Goal: Transaction & Acquisition: Register for event/course

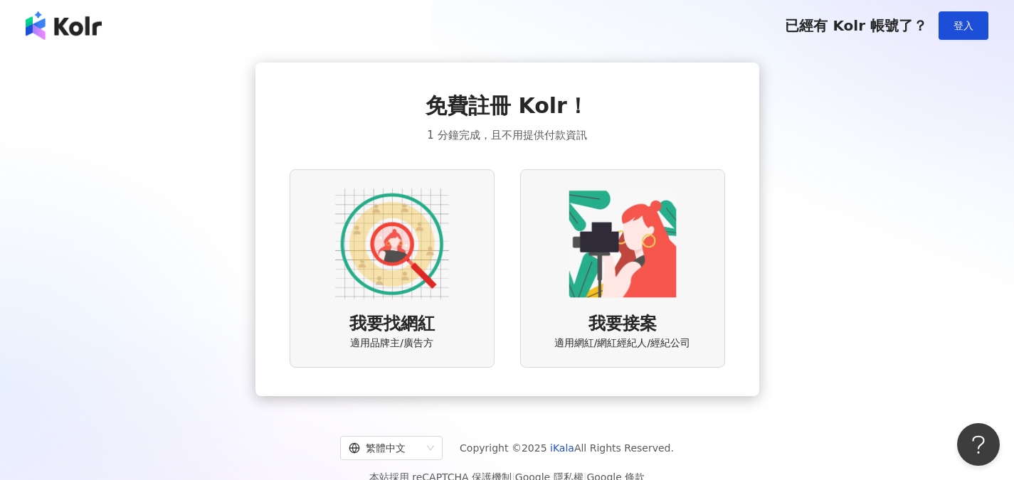
scroll to position [65, 0]
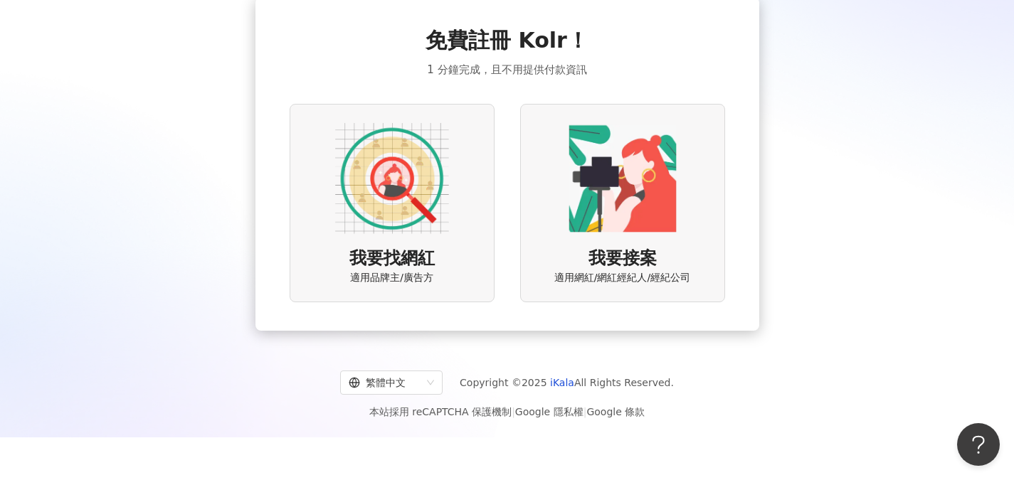
click at [457, 276] on div "我要找網紅 適用品牌主/廣告方" at bounding box center [392, 203] width 205 height 198
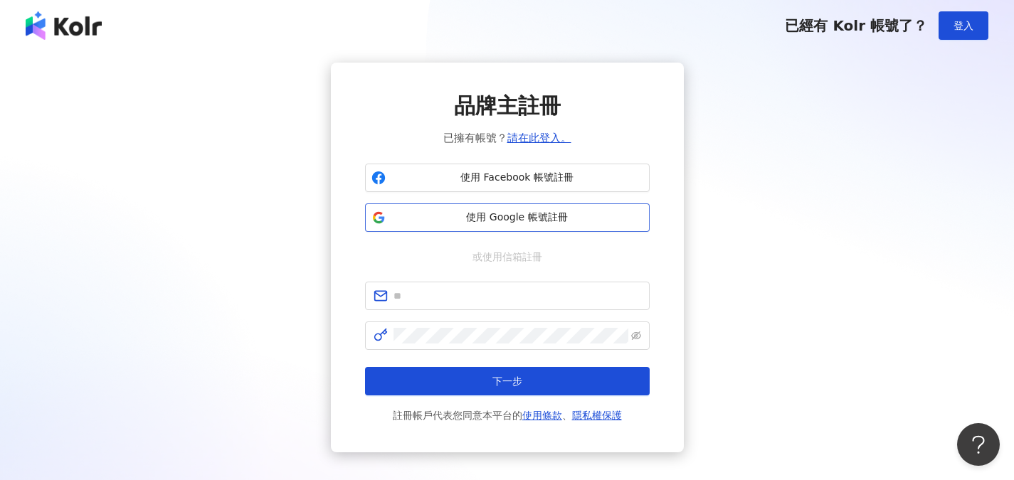
click at [526, 224] on span "使用 Google 帳號註冊" at bounding box center [517, 218] width 252 height 14
click at [556, 213] on span "使用 Google 帳號註冊" at bounding box center [517, 218] width 252 height 14
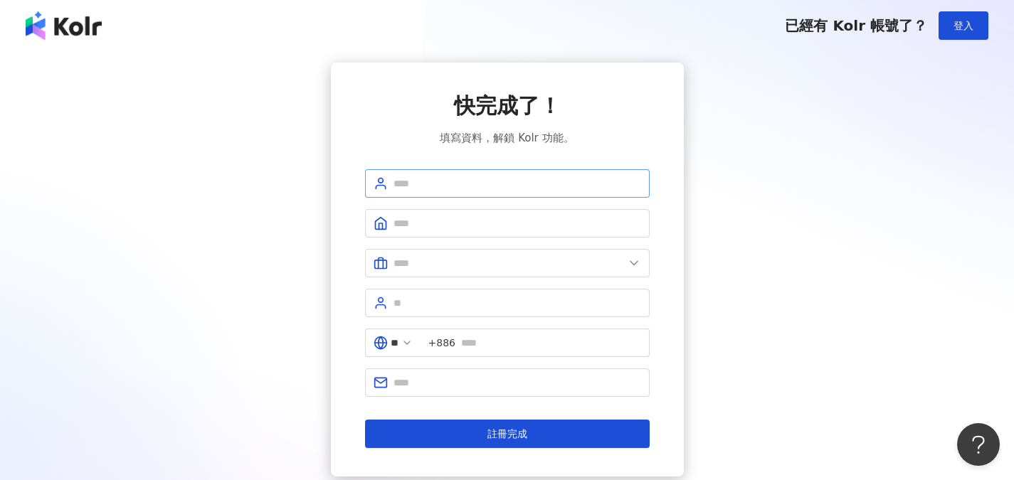
click at [525, 171] on span at bounding box center [507, 183] width 285 height 28
type input "*"
click at [534, 226] on input "text" at bounding box center [517, 224] width 248 height 16
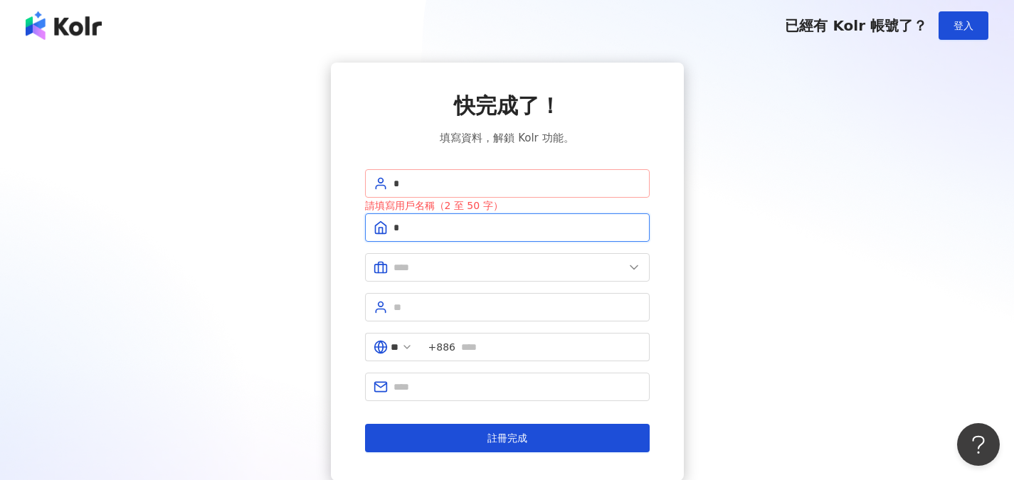
type input "*"
click at [520, 187] on input "*" at bounding box center [517, 184] width 248 height 16
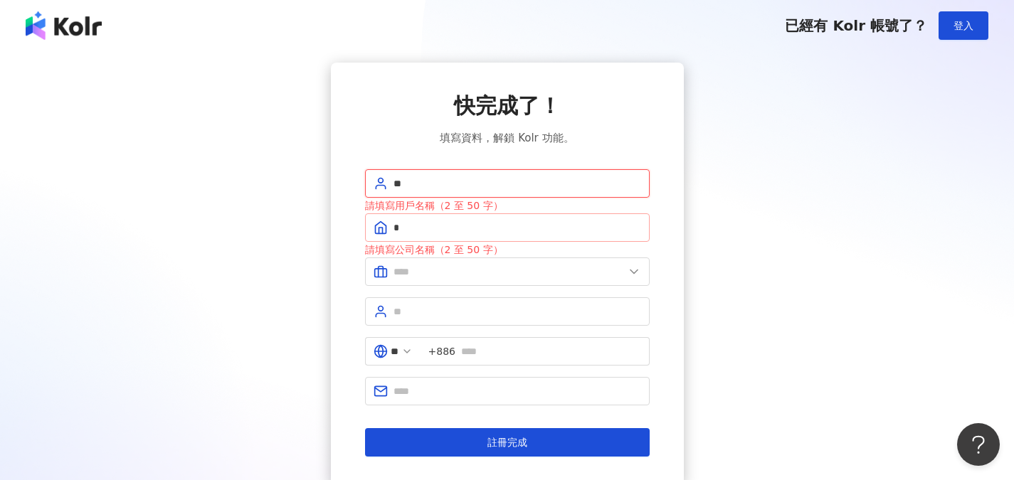
type input "**"
click at [479, 233] on input "*" at bounding box center [517, 228] width 248 height 16
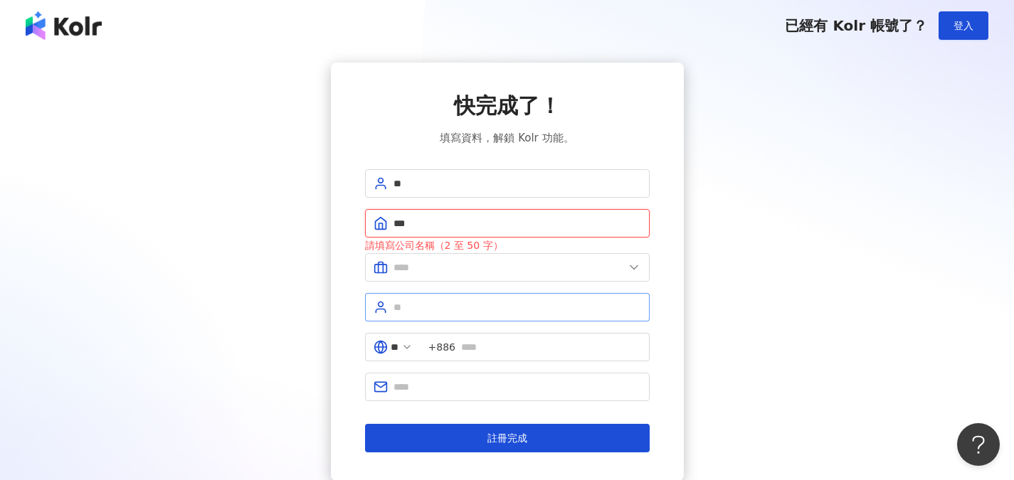
type input "***"
click at [470, 304] on input "text" at bounding box center [517, 308] width 248 height 16
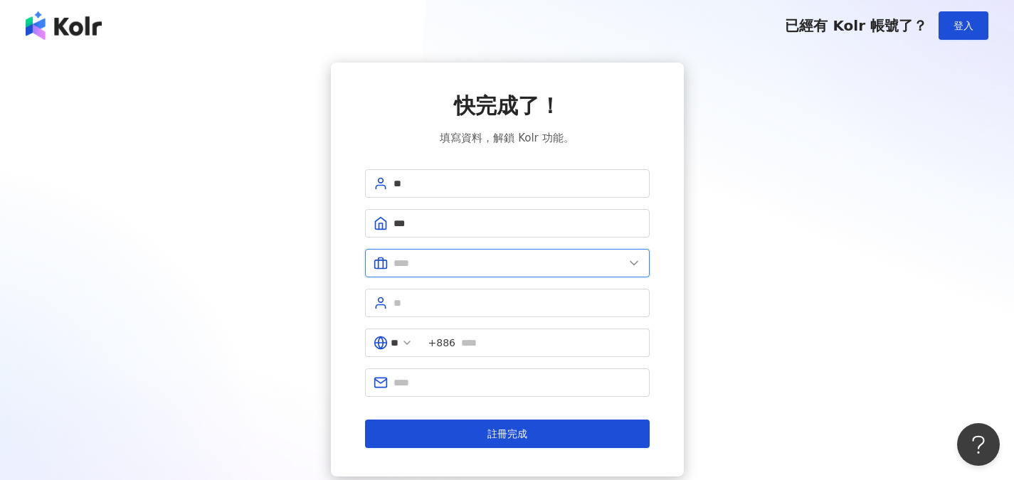
click at [483, 270] on input "text" at bounding box center [508, 263] width 230 height 16
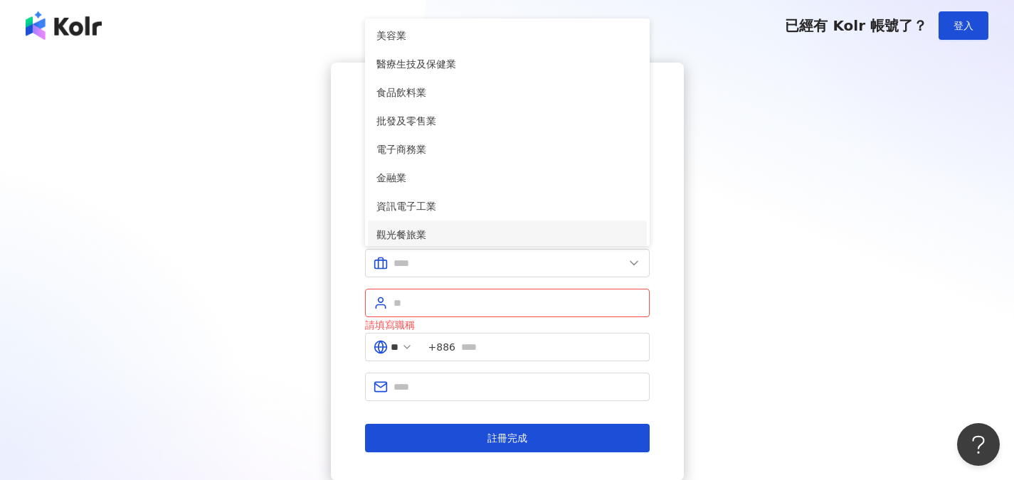
click at [446, 228] on span "觀光餐旅業" at bounding box center [507, 235] width 262 height 16
type input "*****"
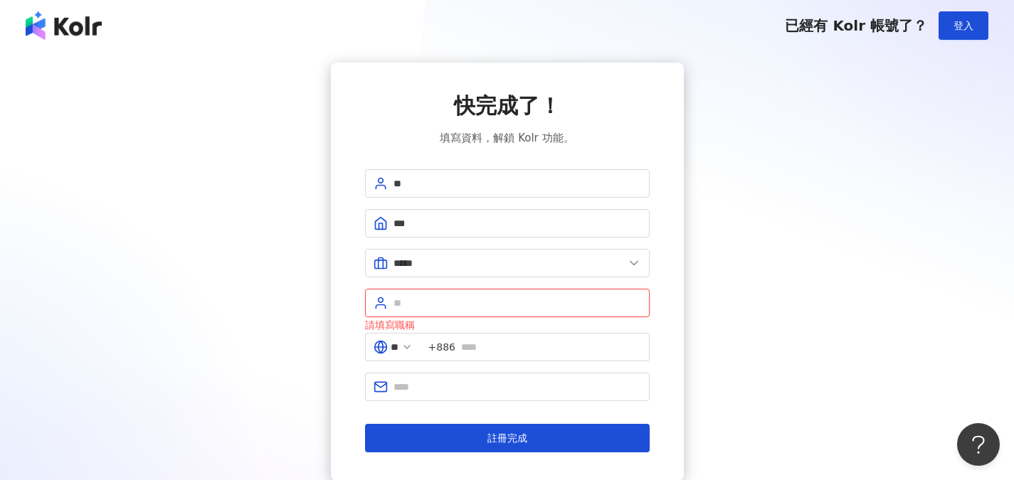
click at [483, 308] on input "text" at bounding box center [517, 303] width 248 height 16
type input "****"
click at [472, 369] on div "** +886" at bounding box center [507, 353] width 285 height 40
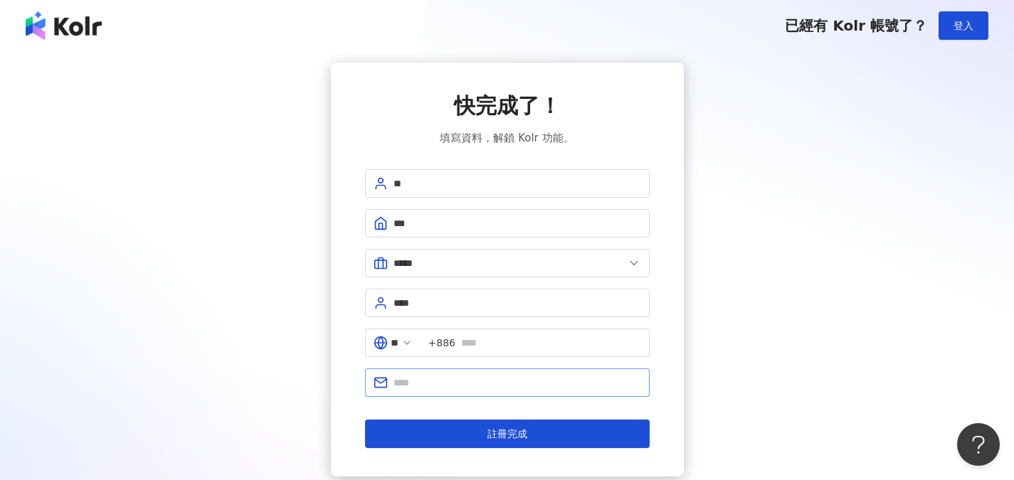
click at [473, 369] on span at bounding box center [507, 383] width 285 height 28
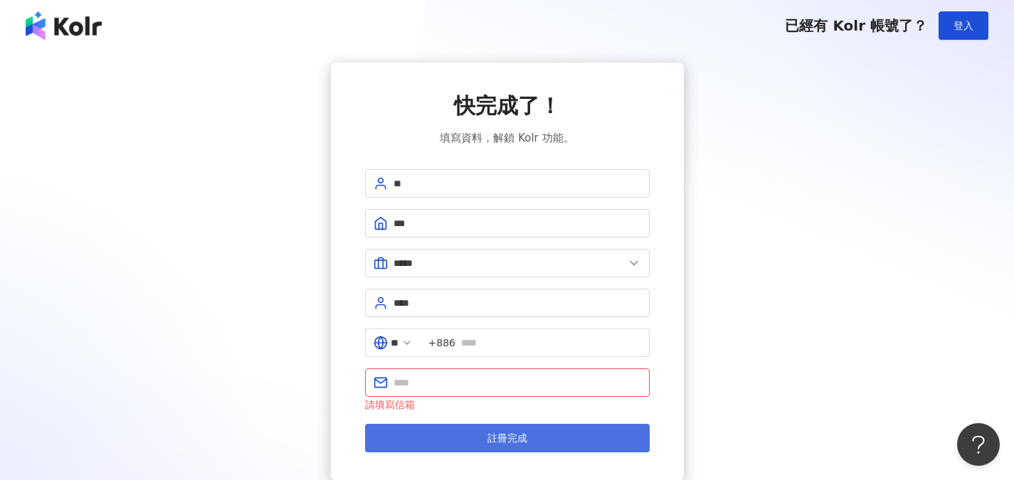
click at [460, 432] on button "註冊完成" at bounding box center [507, 438] width 285 height 28
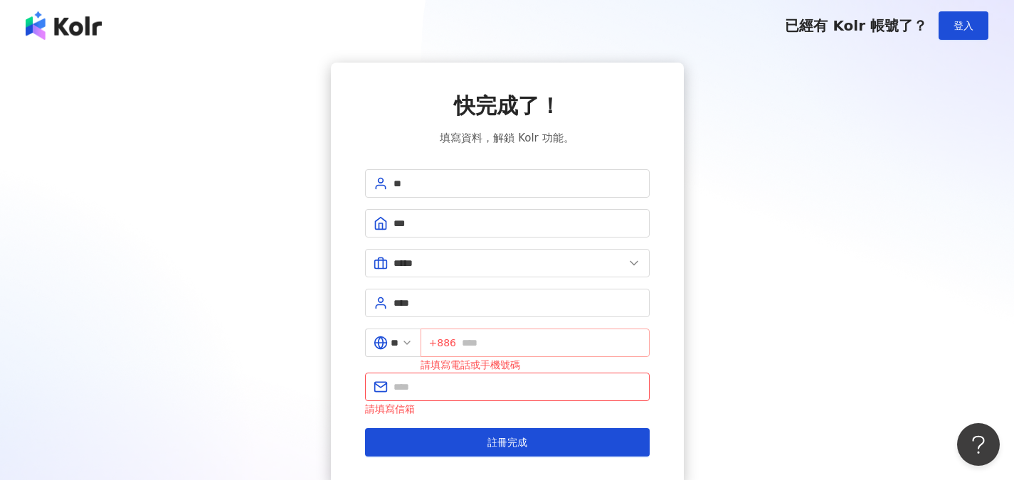
click at [500, 354] on span "+886" at bounding box center [534, 343] width 229 height 28
click at [505, 347] on input "text" at bounding box center [551, 343] width 179 height 16
type input "**********"
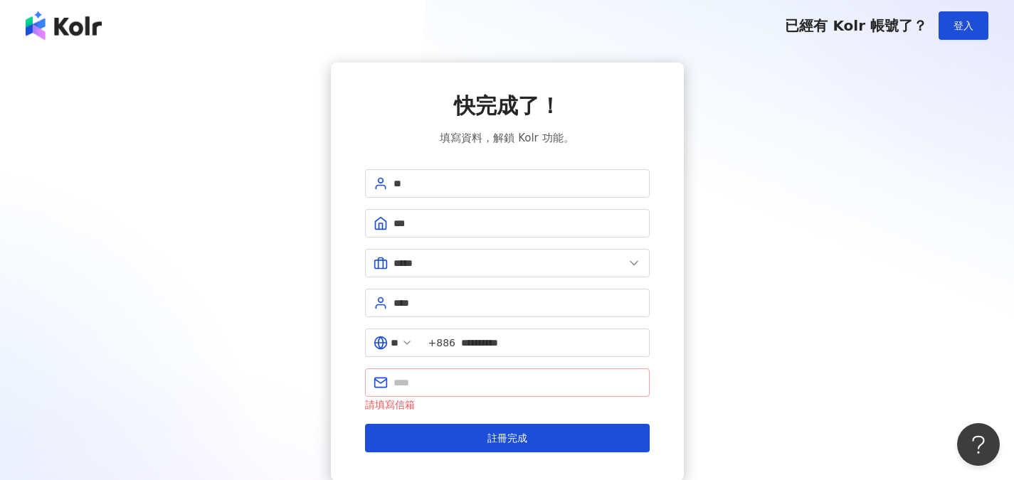
drag, startPoint x: 489, startPoint y: 397, endPoint x: 496, endPoint y: 388, distance: 10.7
click at [489, 396] on span at bounding box center [507, 383] width 285 height 28
click at [496, 388] on input "text" at bounding box center [517, 383] width 248 height 16
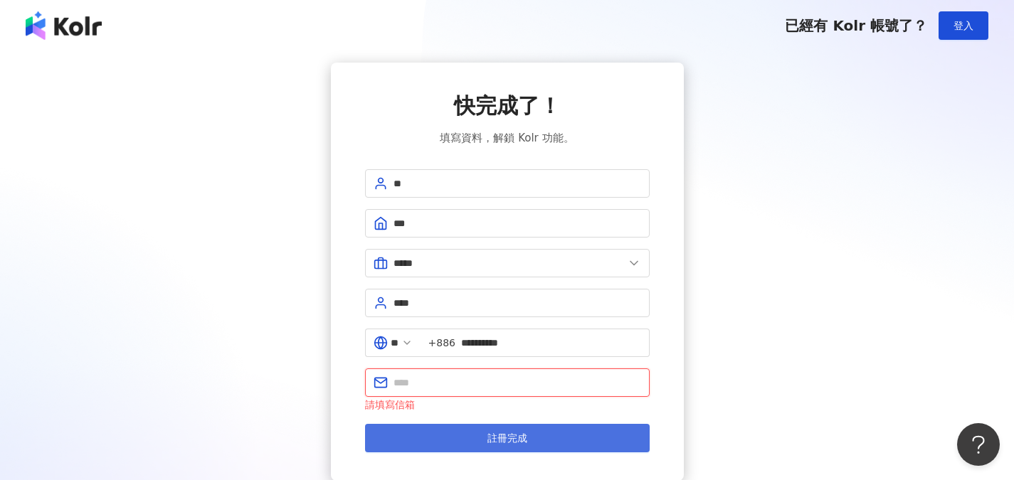
paste input "**********"
type input "**********"
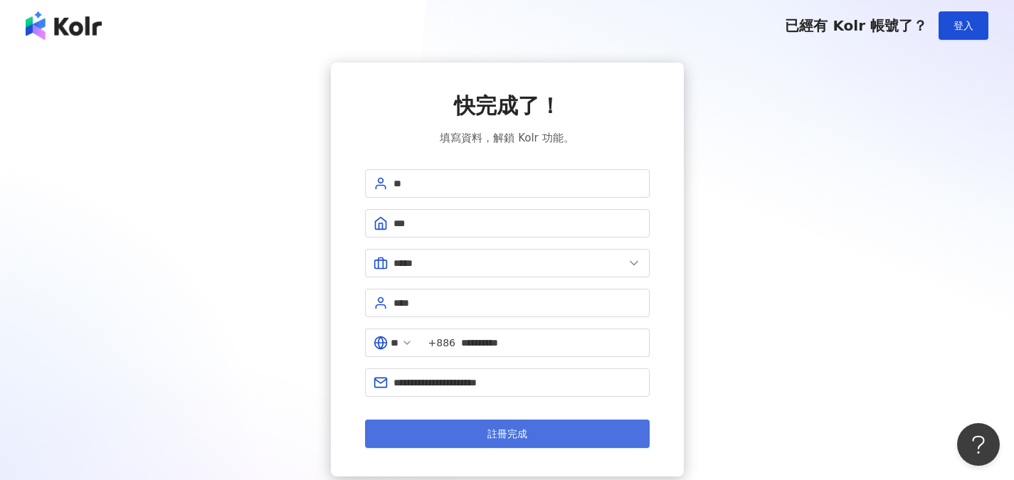
click at [509, 432] on span "註冊完成" at bounding box center [507, 433] width 40 height 11
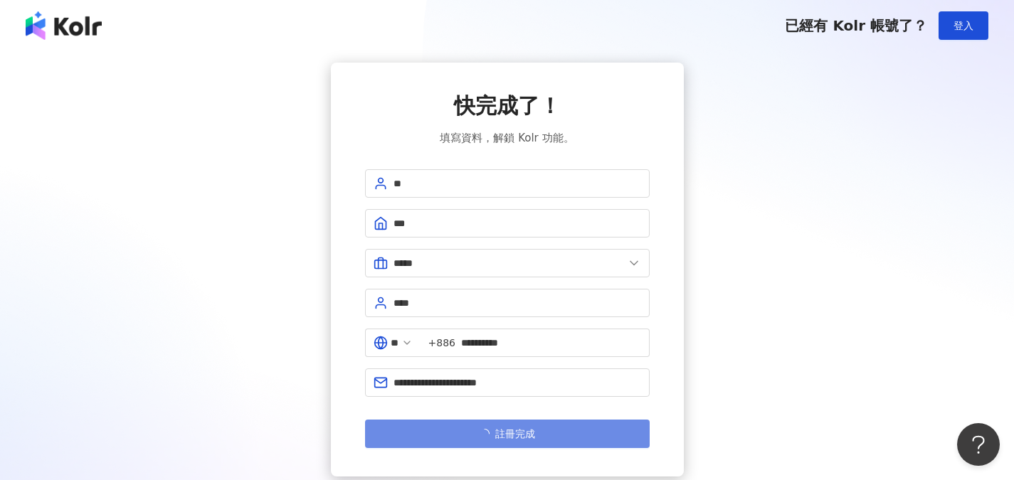
scroll to position [71, 0]
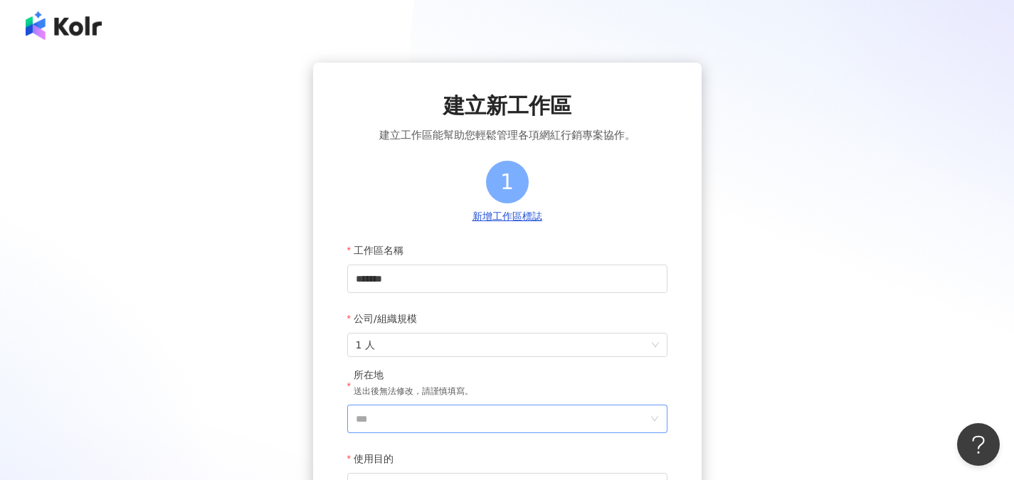
scroll to position [71, 0]
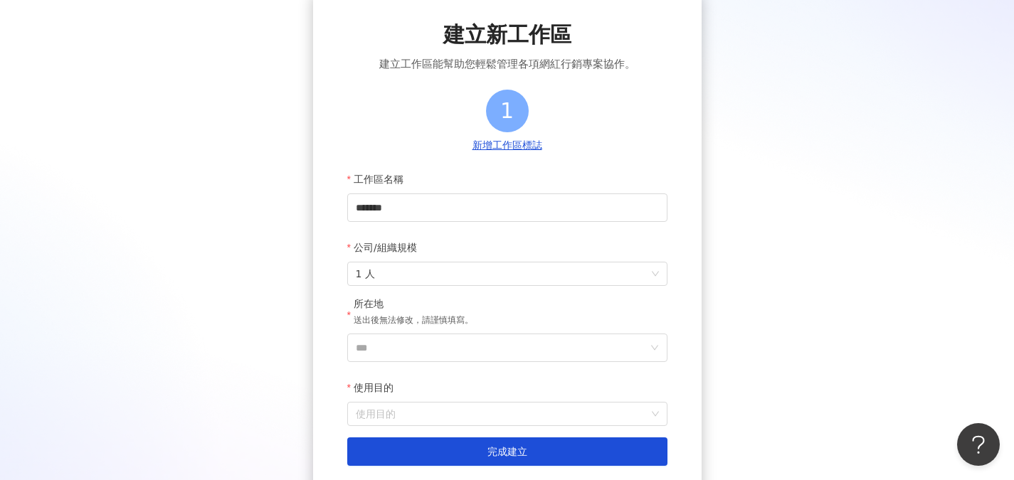
click at [462, 334] on div "所在地 送出後無法修改，請謹慎填寫。" at bounding box center [414, 315] width 120 height 36
click at [456, 336] on input "***" at bounding box center [502, 347] width 292 height 27
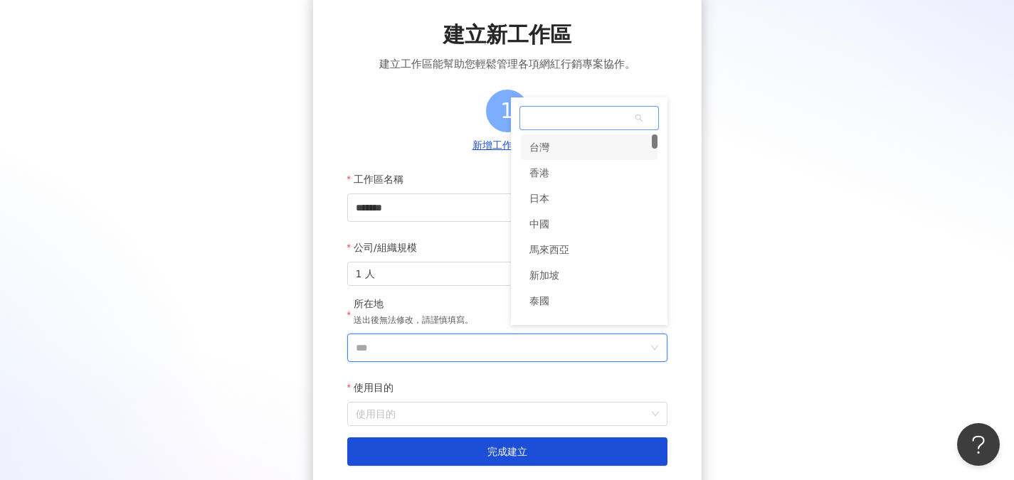
click at [550, 155] on div "台灣" at bounding box center [589, 147] width 137 height 26
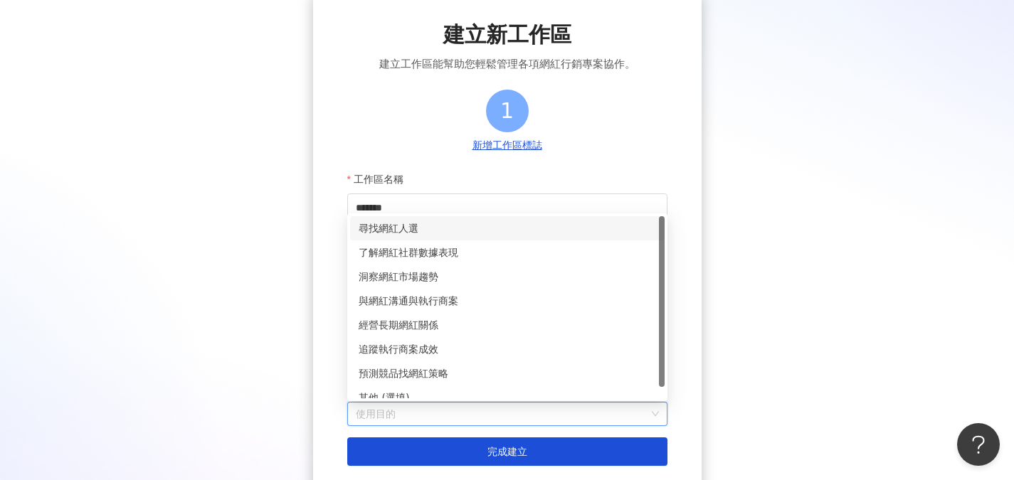
click at [408, 418] on input "使用目的" at bounding box center [507, 414] width 303 height 23
click at [420, 375] on div "預測競品找網紅策略" at bounding box center [507, 374] width 297 height 16
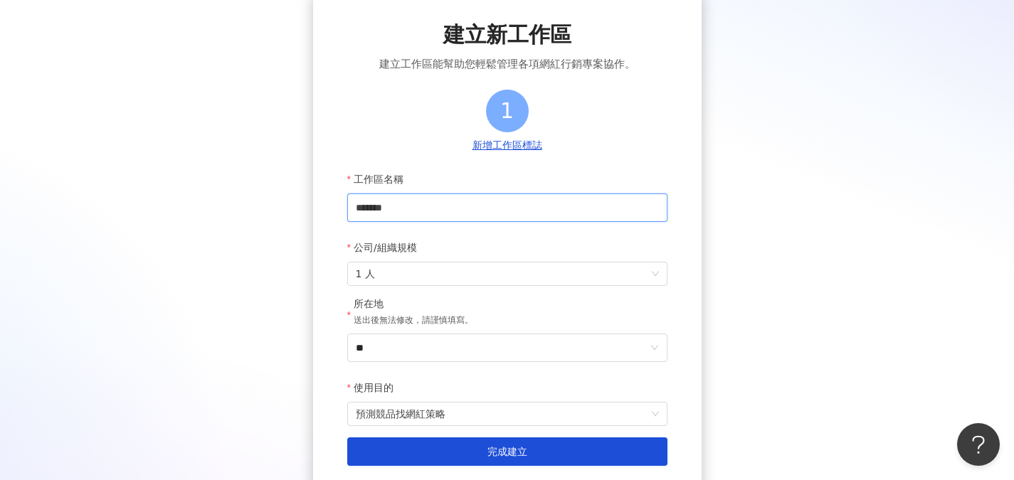
click at [430, 201] on input "*******" at bounding box center [507, 208] width 320 height 28
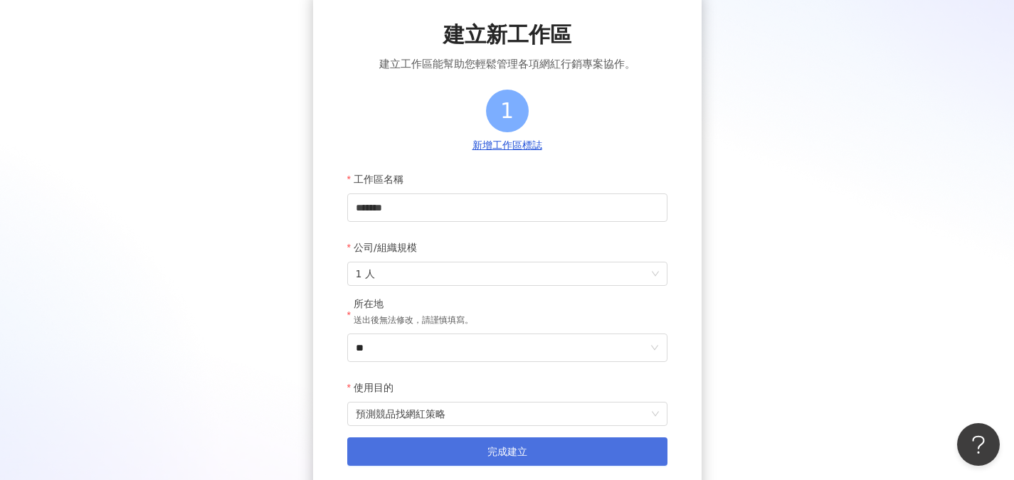
click at [455, 454] on button "完成建立" at bounding box center [507, 452] width 320 height 28
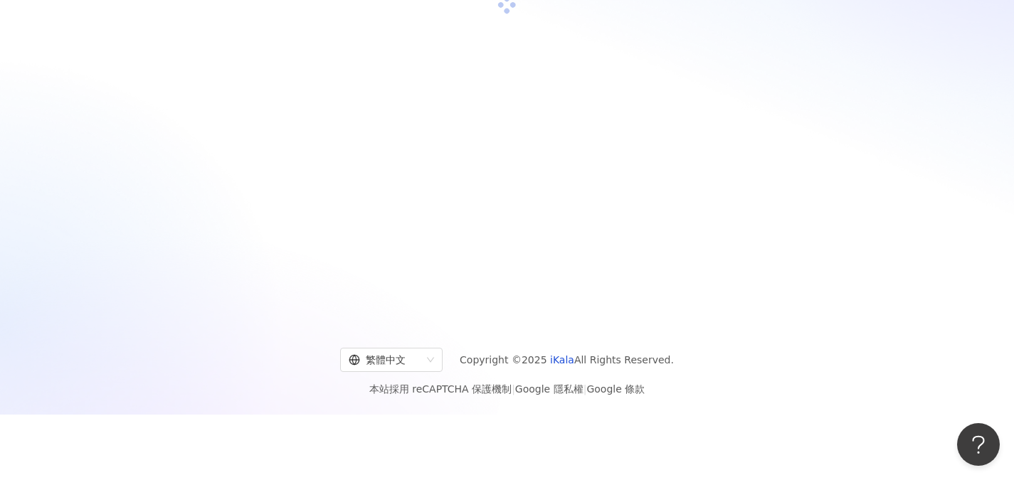
scroll to position [65, 0]
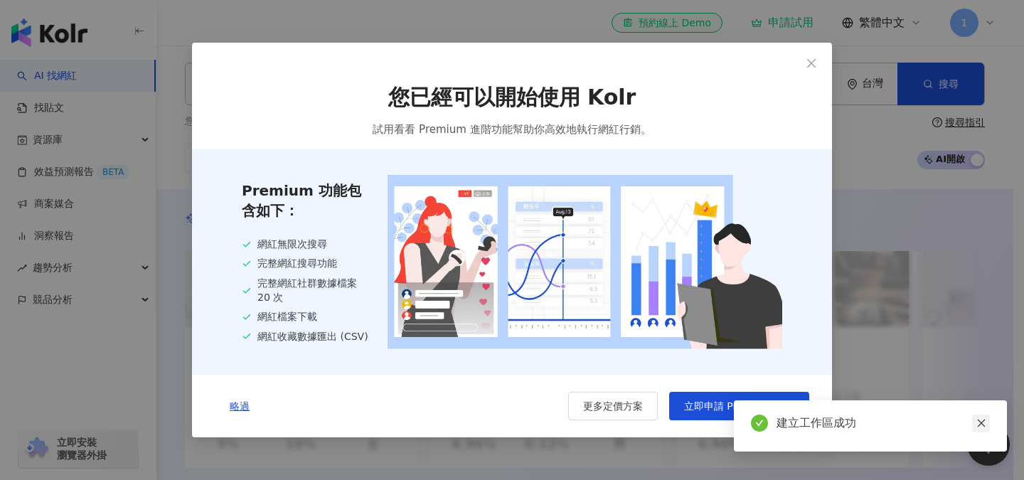
click at [980, 423] on icon "close" at bounding box center [982, 423] width 10 height 10
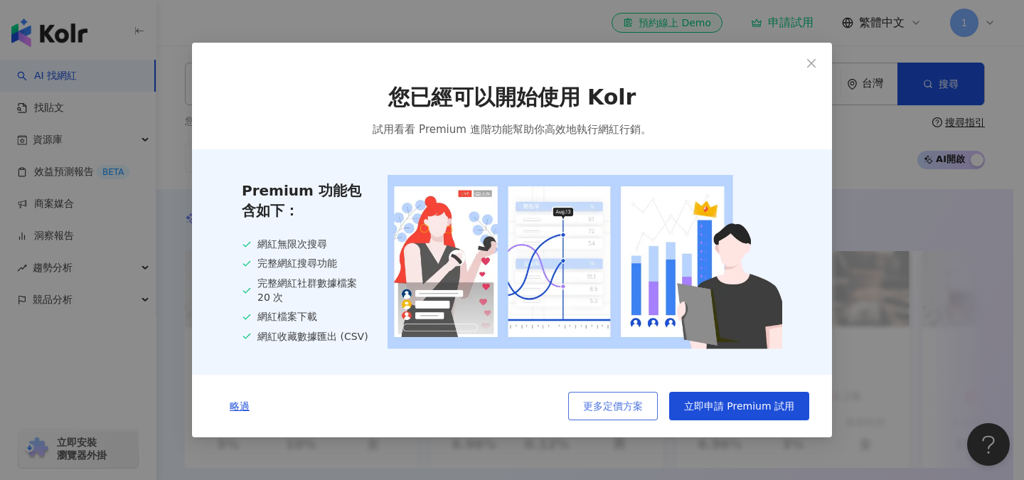
click at [634, 420] on button "更多定價方案" at bounding box center [613, 406] width 90 height 28
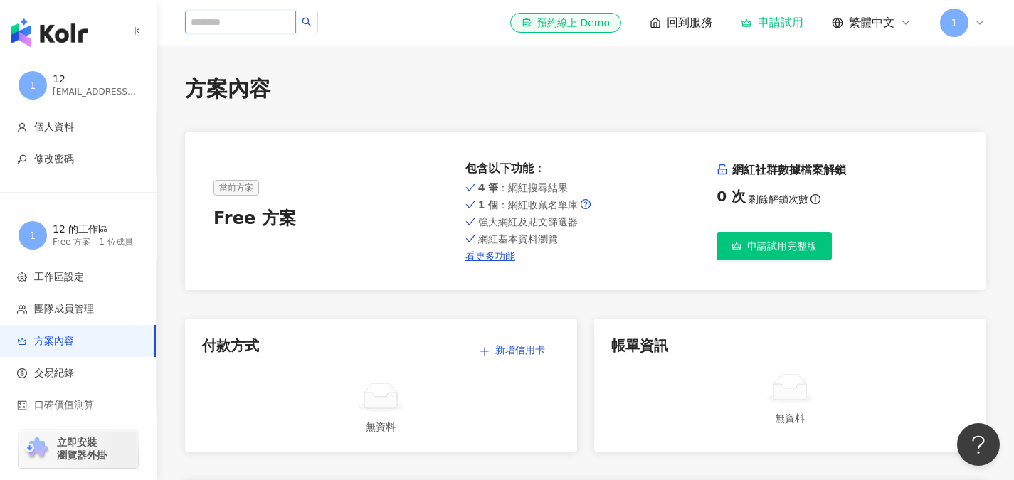
click at [285, 30] on input "search" at bounding box center [240, 22] width 111 height 23
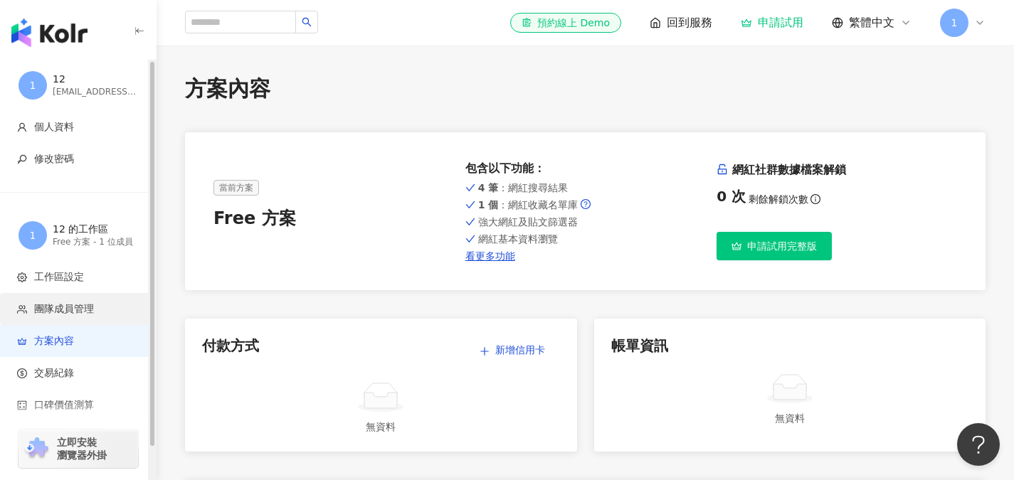
click at [81, 308] on span "團隊成員管理" at bounding box center [64, 309] width 60 height 14
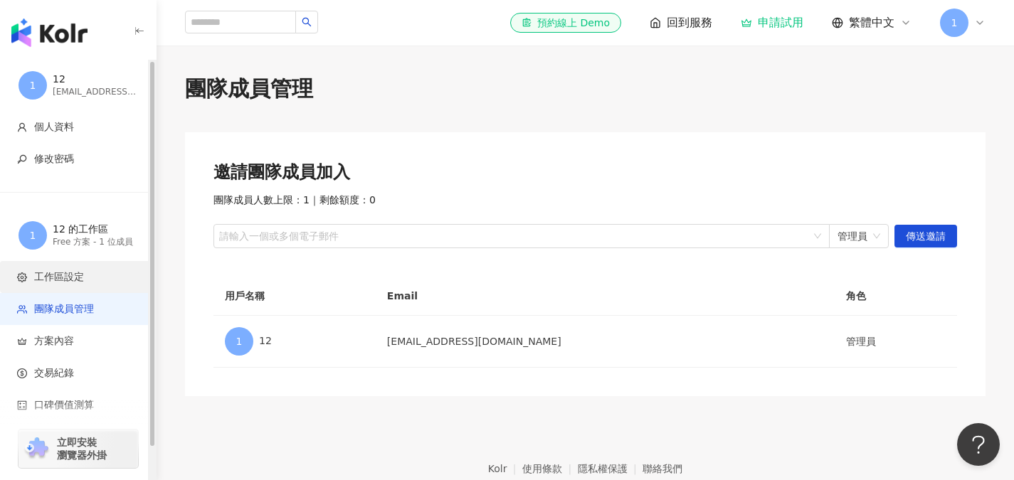
click at [83, 283] on span "工作區設定" at bounding box center [59, 277] width 50 height 14
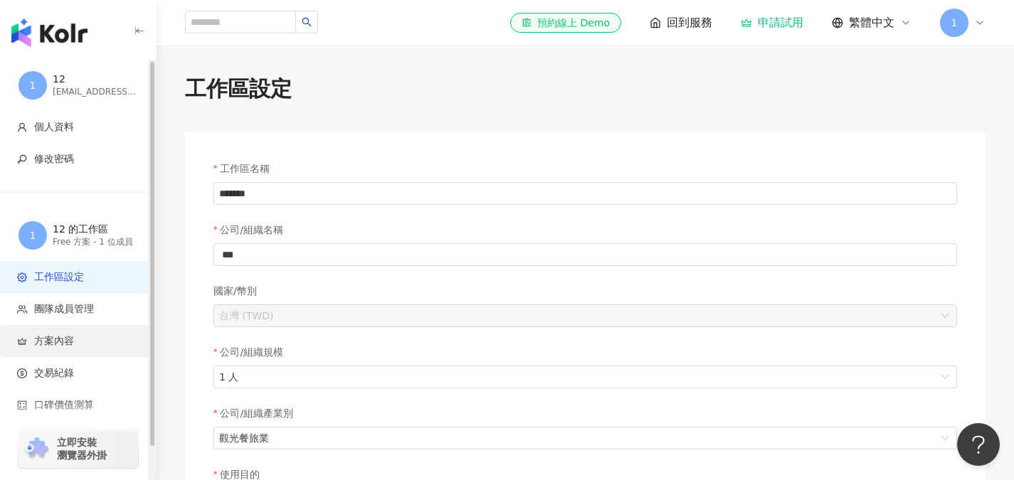
click at [70, 340] on span "方案內容" at bounding box center [54, 341] width 40 height 14
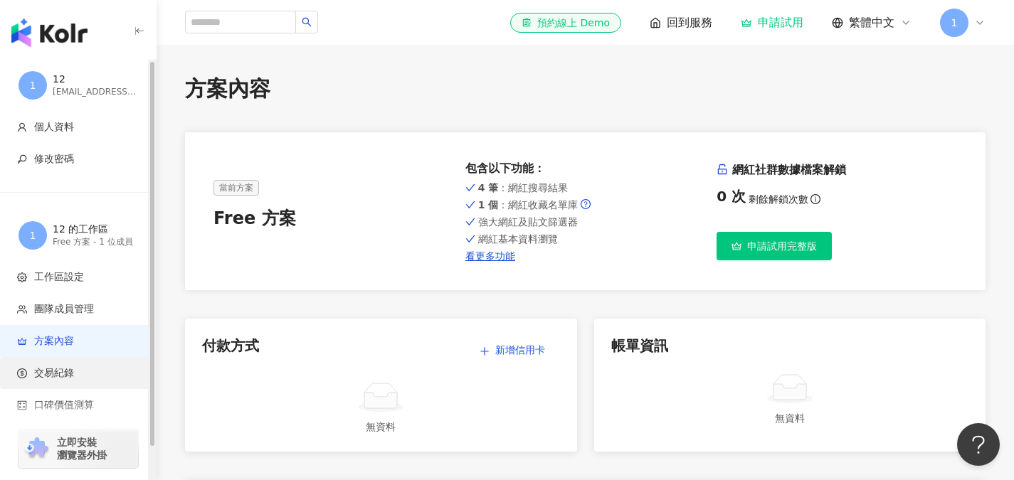
click at [64, 366] on span "交易紀錄" at bounding box center [54, 373] width 40 height 14
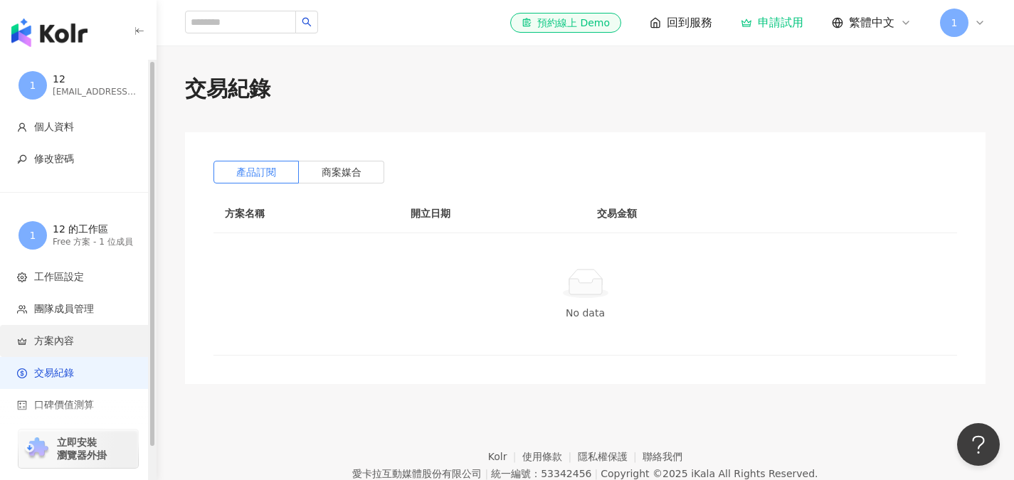
click at [59, 344] on span "方案內容" at bounding box center [54, 341] width 40 height 14
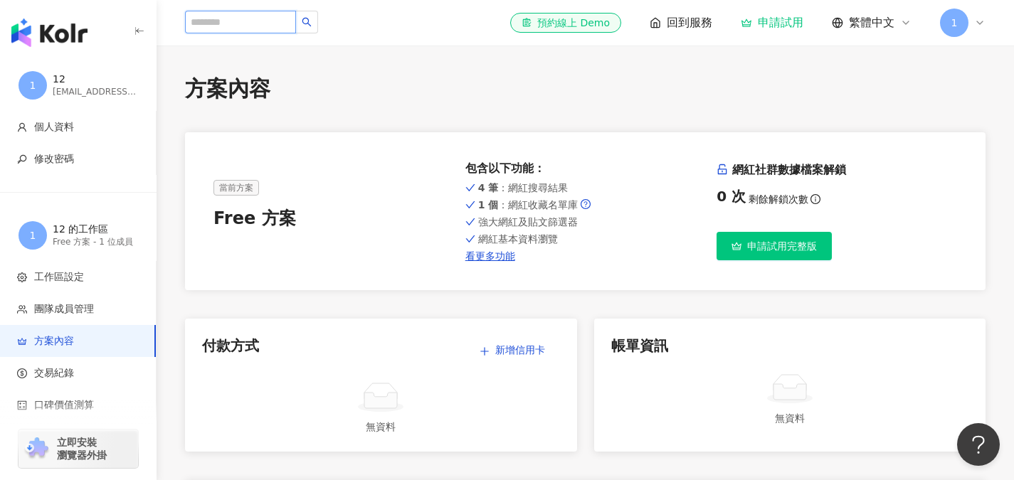
click at [283, 27] on input "search" at bounding box center [240, 22] width 111 height 23
type input "*"
type input "**"
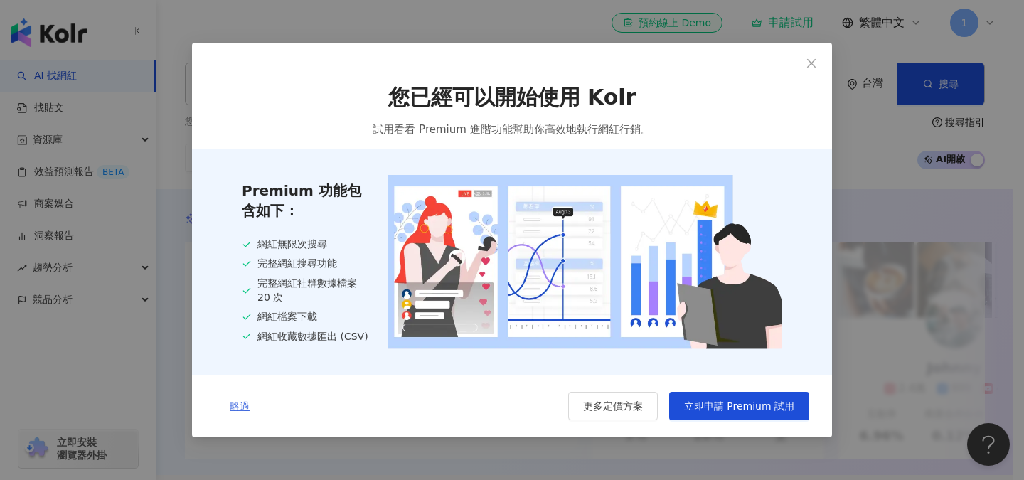
click at [242, 403] on span "略過" at bounding box center [240, 406] width 20 height 11
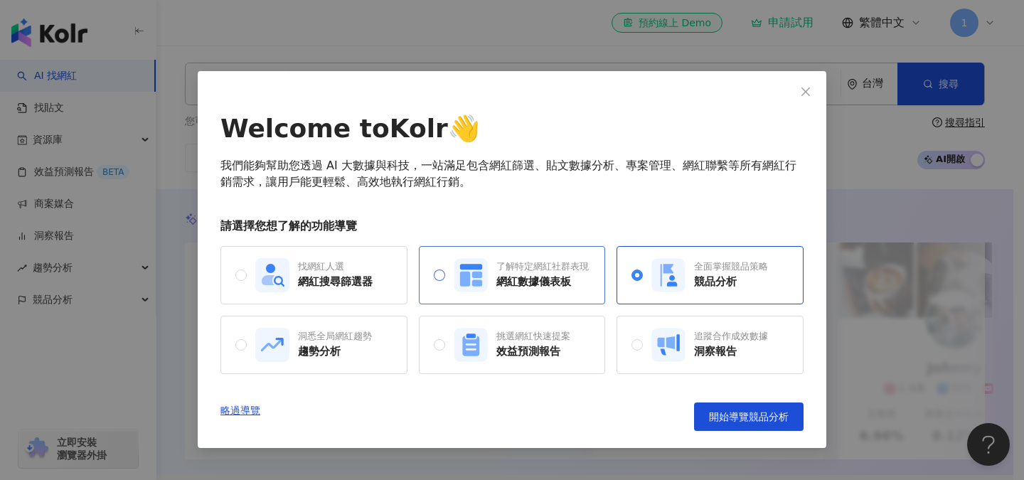
click at [450, 303] on div "了解特定網紅社群表現 網紅數據儀表板" at bounding box center [512, 275] width 187 height 58
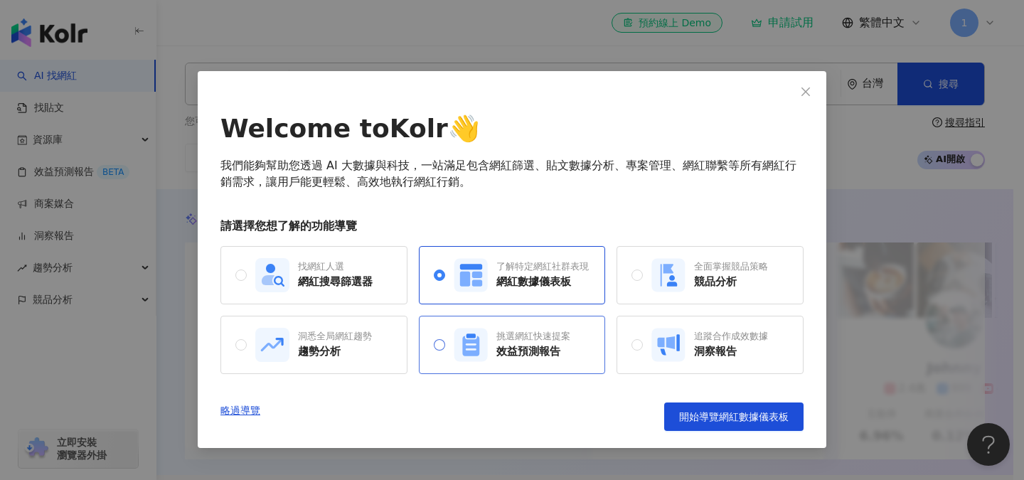
click at [445, 332] on label "挑選網紅快速提案 效益預測報告" at bounding box center [502, 345] width 137 height 34
click at [346, 292] on div "找網紅人選 網紅搜尋篩選器" at bounding box center [313, 275] width 117 height 34
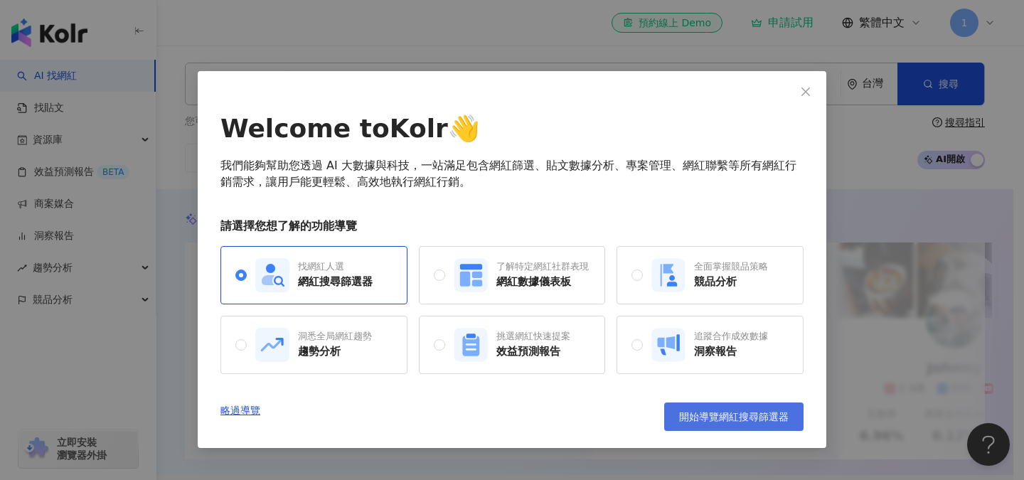
click at [721, 415] on span "開始導覽網紅搜尋篩選器" at bounding box center [734, 416] width 110 height 11
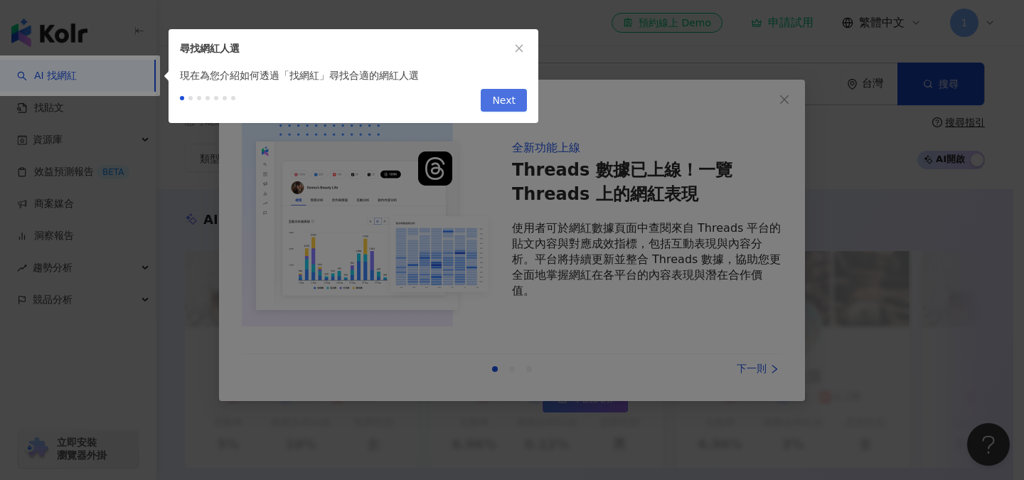
click at [501, 96] on span "Next" at bounding box center [503, 101] width 23 height 23
type input "*********"
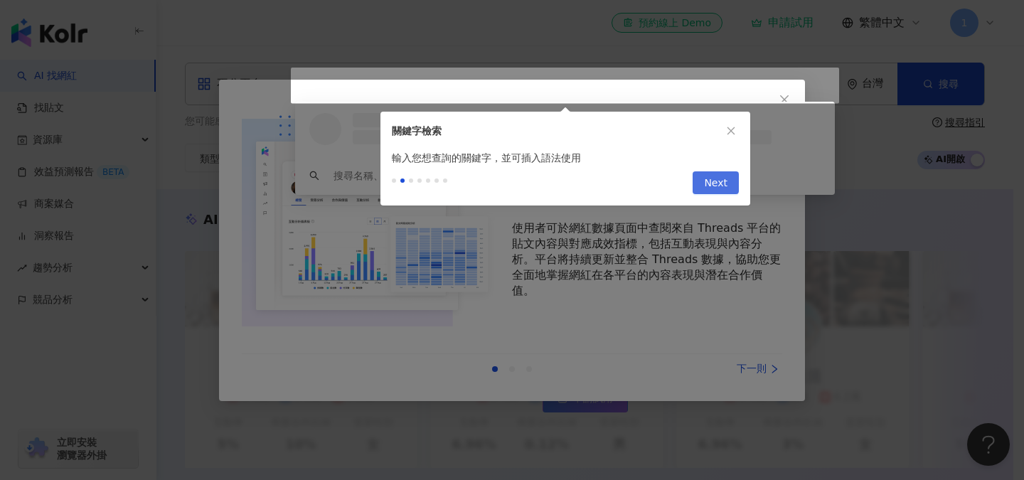
click at [708, 187] on span "Next" at bounding box center [715, 183] width 23 height 23
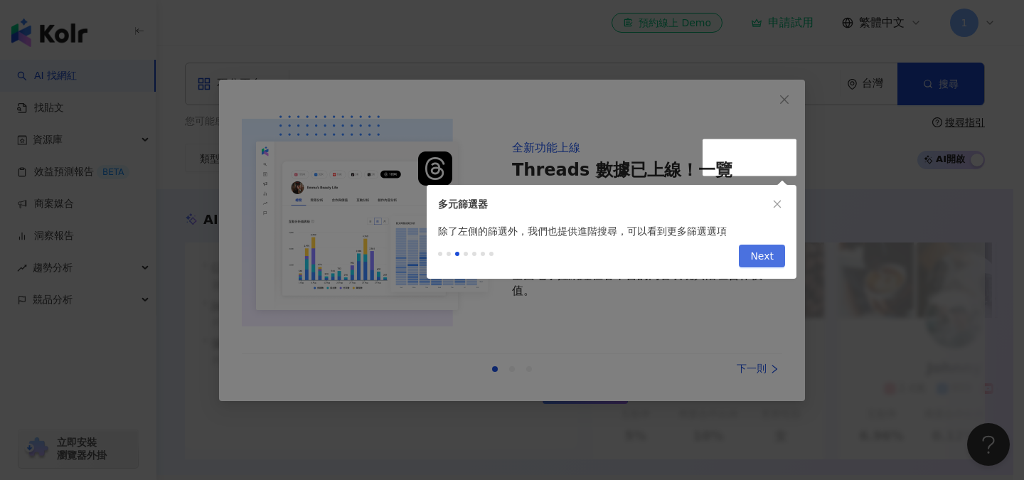
click at [756, 258] on span "Next" at bounding box center [762, 256] width 23 height 23
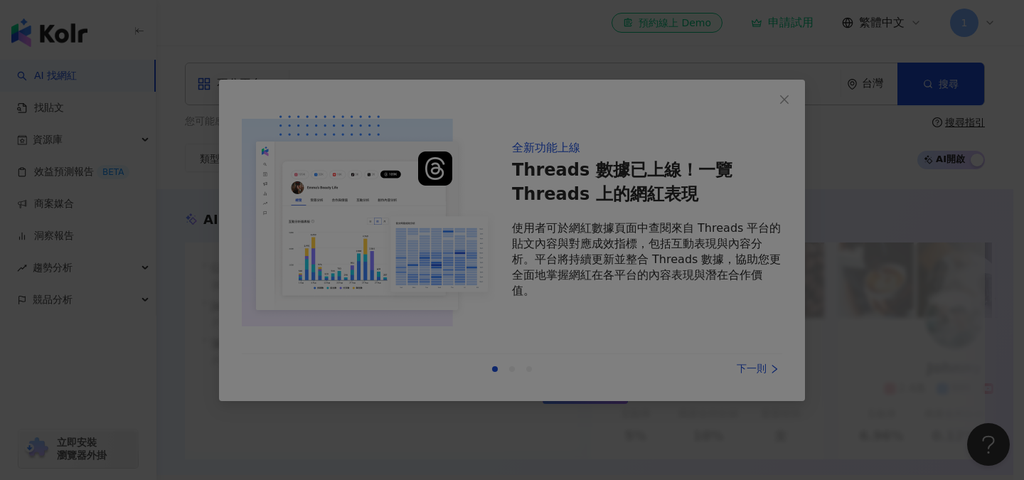
click at [772, 130] on div at bounding box center [512, 240] width 1024 height 480
click at [790, 94] on div at bounding box center [512, 240] width 1024 height 480
click at [889, 272] on div at bounding box center [512, 240] width 1024 height 480
click at [791, 99] on div at bounding box center [512, 240] width 1024 height 480
drag, startPoint x: 789, startPoint y: 97, endPoint x: 561, endPoint y: 330, distance: 325.5
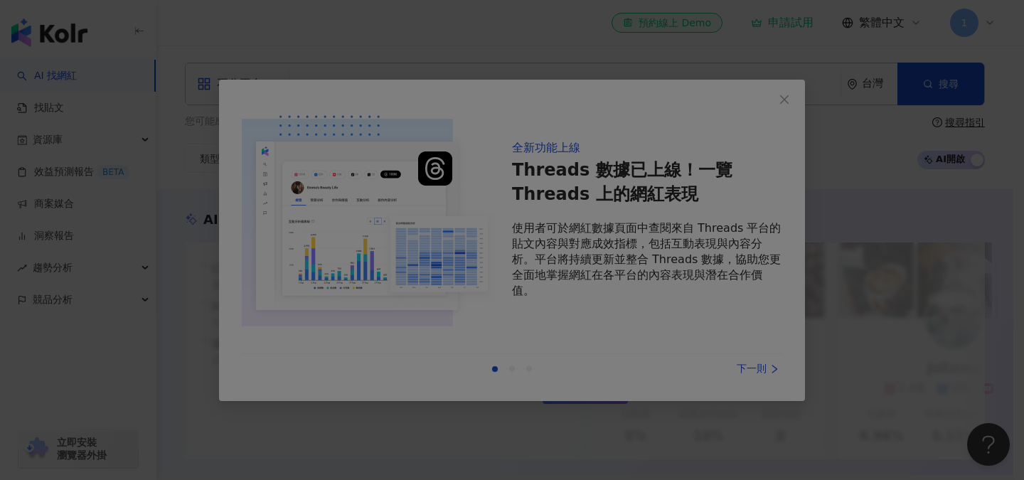
click at [638, 295] on div at bounding box center [512, 240] width 1024 height 480
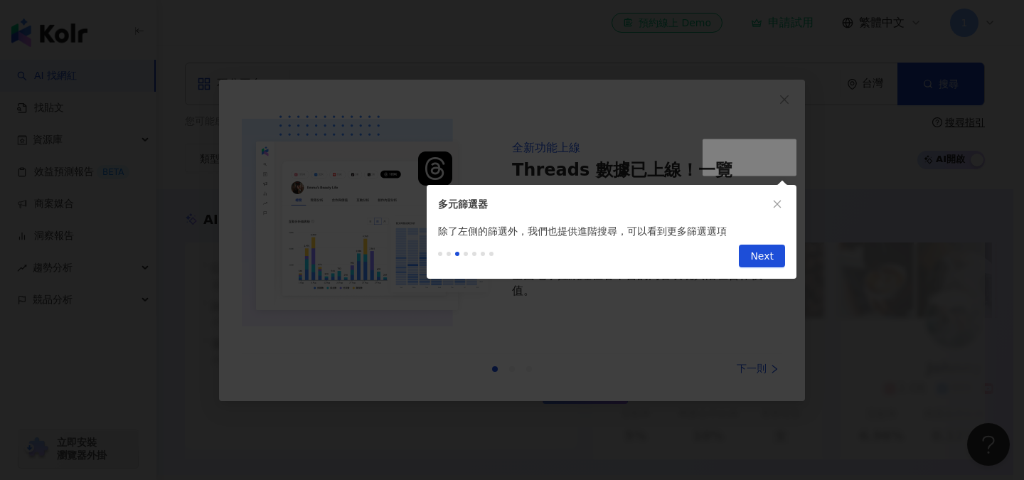
scroll to position [865, 0]
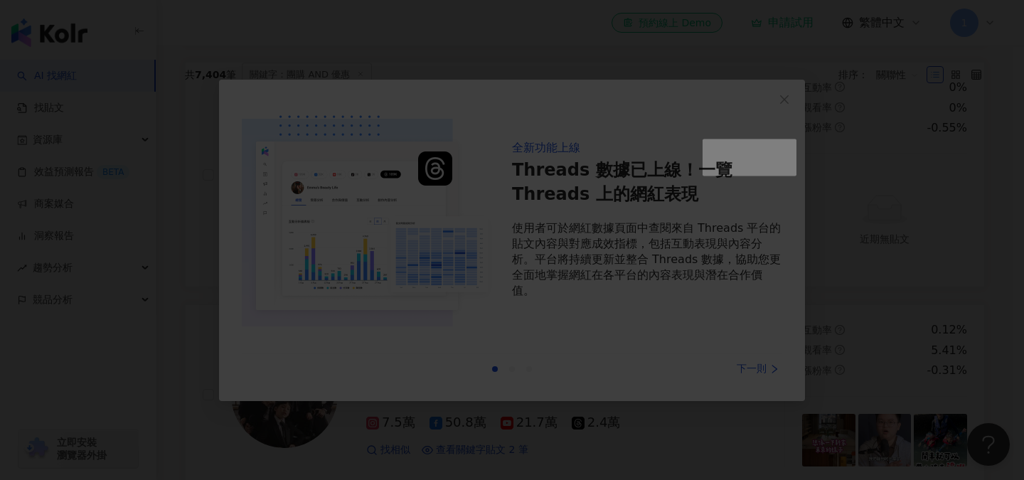
click at [561, 330] on div at bounding box center [512, 240] width 1024 height 480
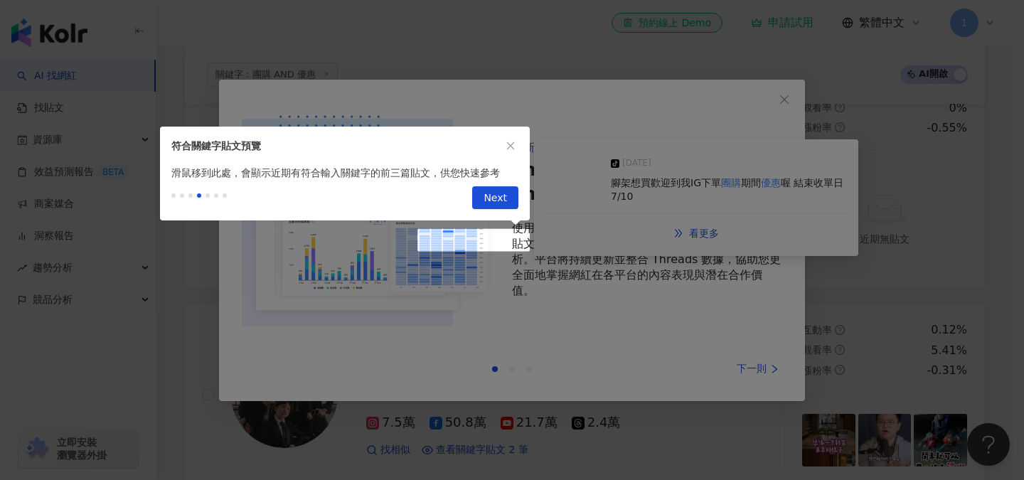
drag, startPoint x: 563, startPoint y: 337, endPoint x: 598, endPoint y: 359, distance: 41.9
click at [588, 354] on div at bounding box center [512, 240] width 1024 height 480
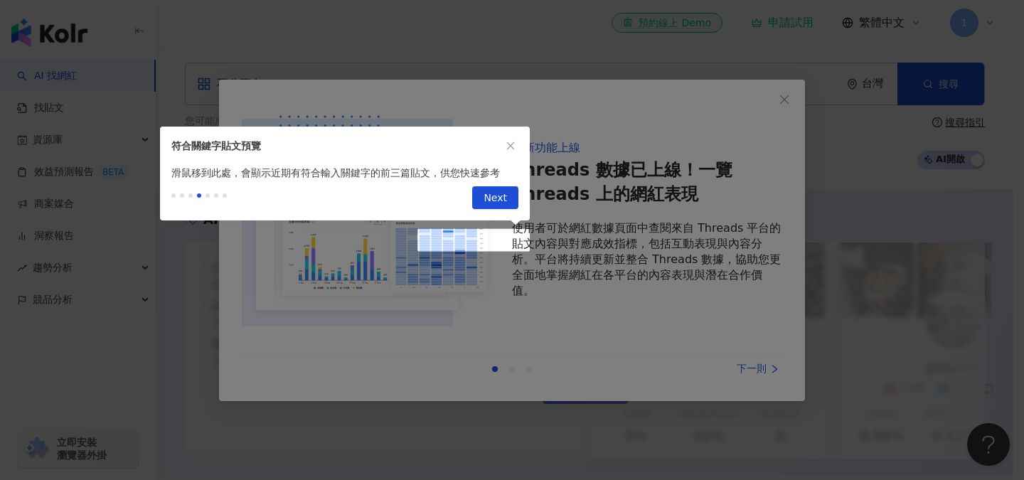
click at [608, 362] on div at bounding box center [512, 240] width 1024 height 480
click at [503, 193] on span "Next" at bounding box center [495, 198] width 23 height 23
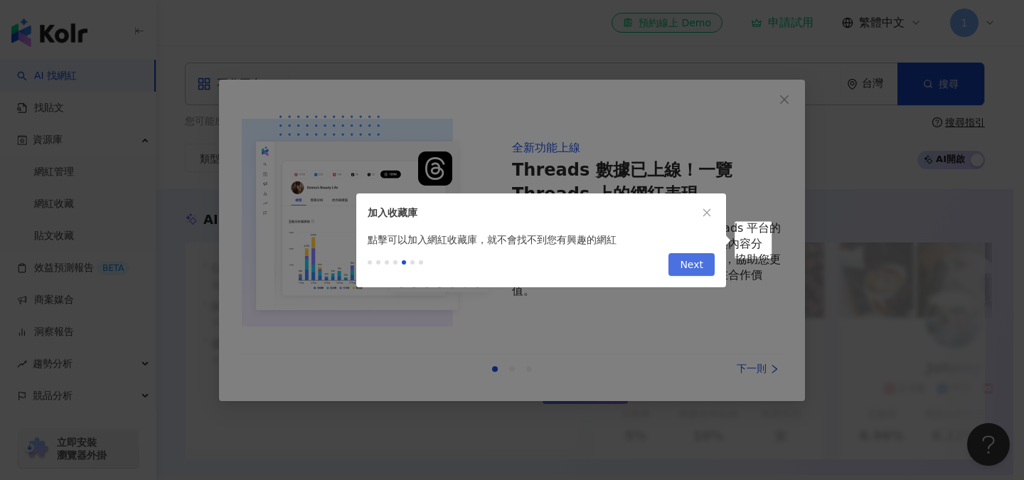
click at [699, 267] on span "Next" at bounding box center [691, 265] width 23 height 23
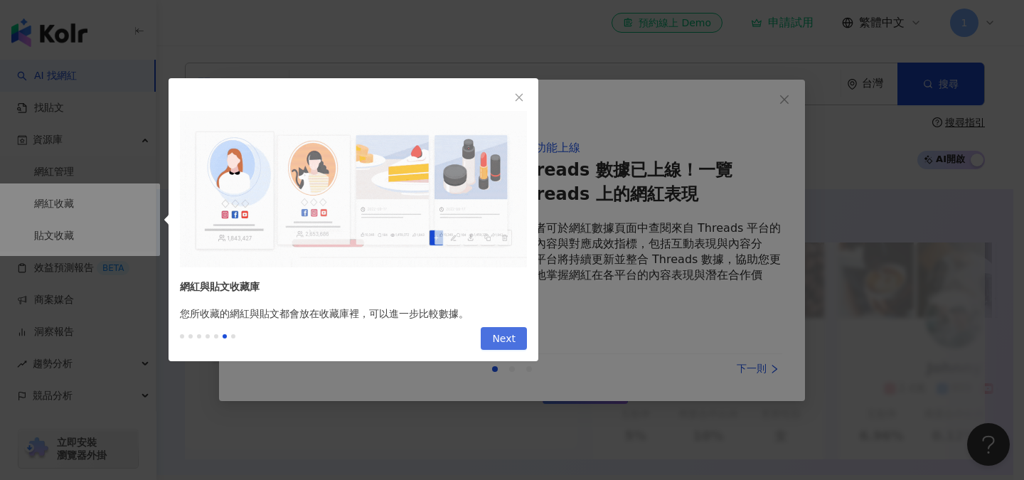
click at [507, 334] on span "Next" at bounding box center [503, 339] width 23 height 23
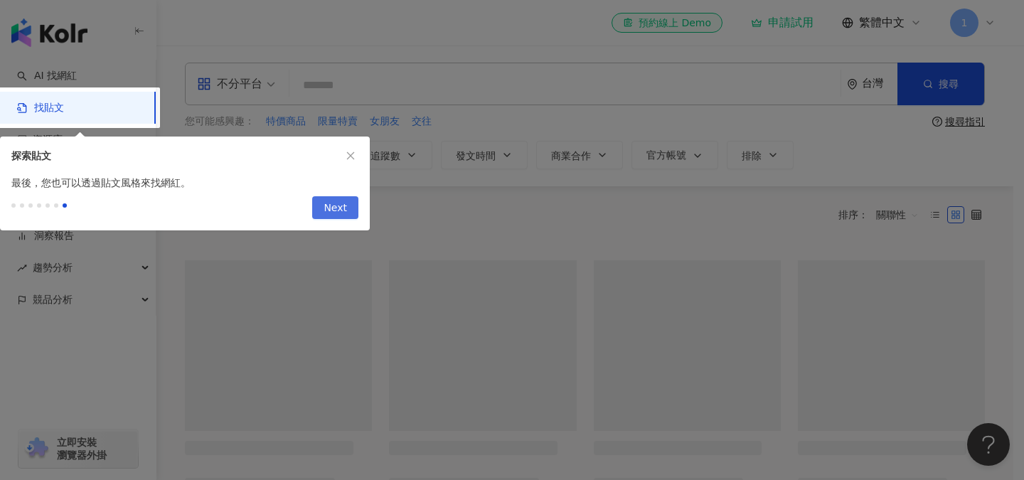
click at [344, 200] on span "Next" at bounding box center [335, 208] width 23 height 23
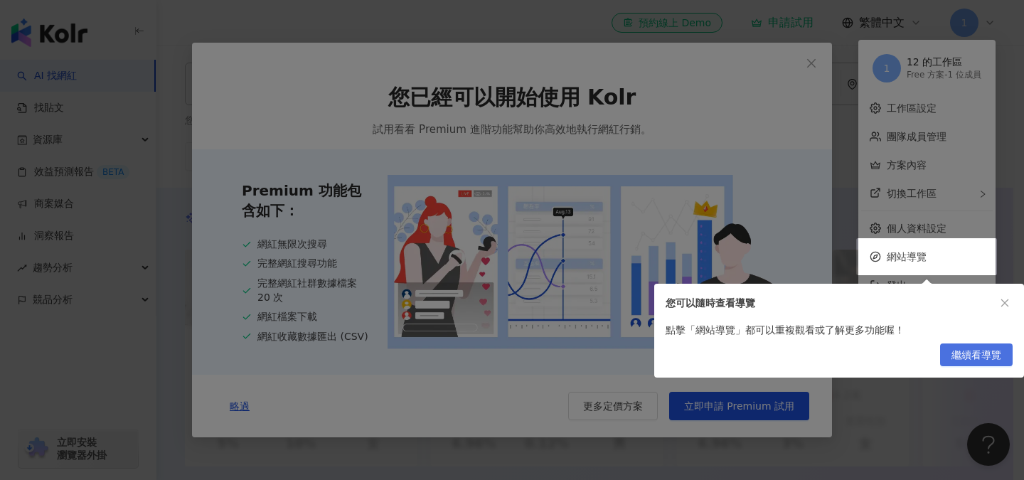
click at [972, 354] on span "繼續看導覽" at bounding box center [977, 355] width 50 height 23
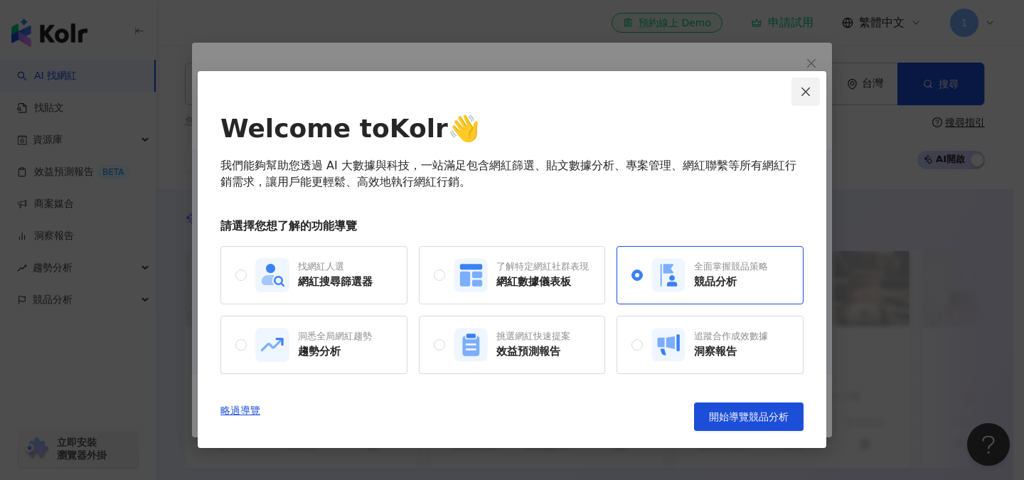
click at [802, 95] on icon "close" at bounding box center [806, 91] width 9 height 9
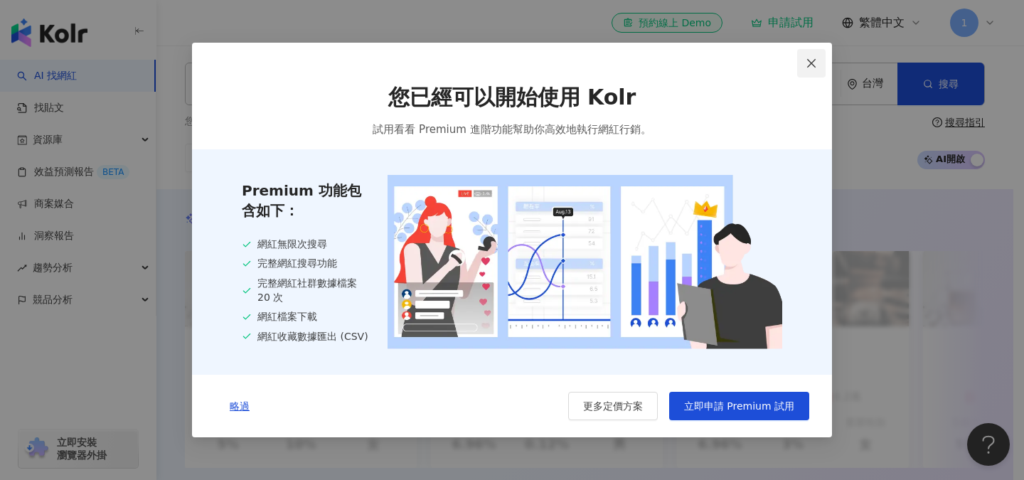
click at [810, 60] on icon "close" at bounding box center [811, 63] width 9 height 9
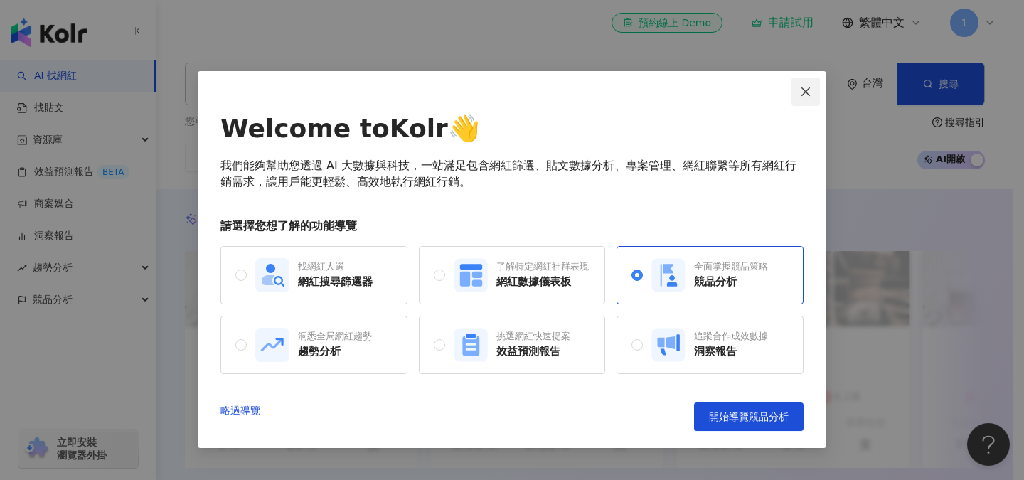
click at [809, 94] on icon "close" at bounding box center [806, 91] width 9 height 9
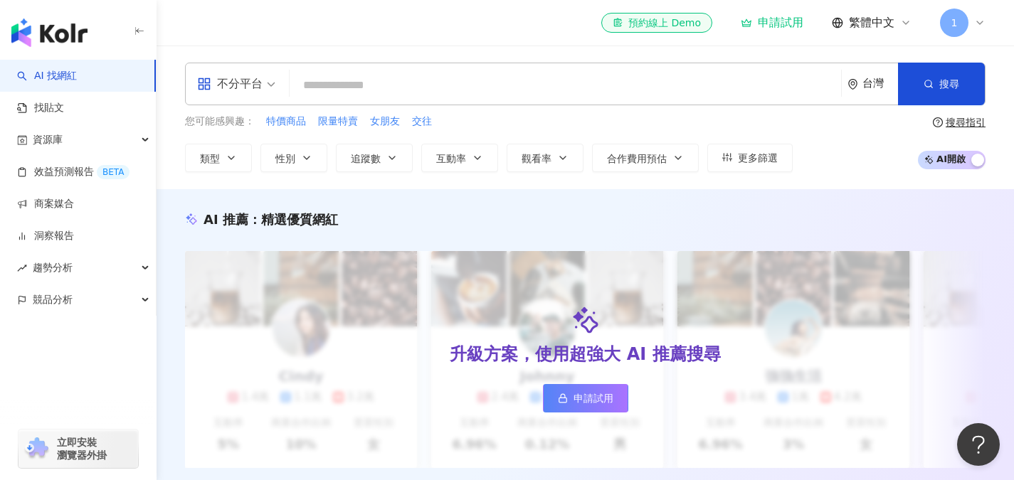
click at [395, 94] on input "search" at bounding box center [565, 85] width 540 height 27
click at [276, 85] on div "不分平台" at bounding box center [236, 83] width 94 height 41
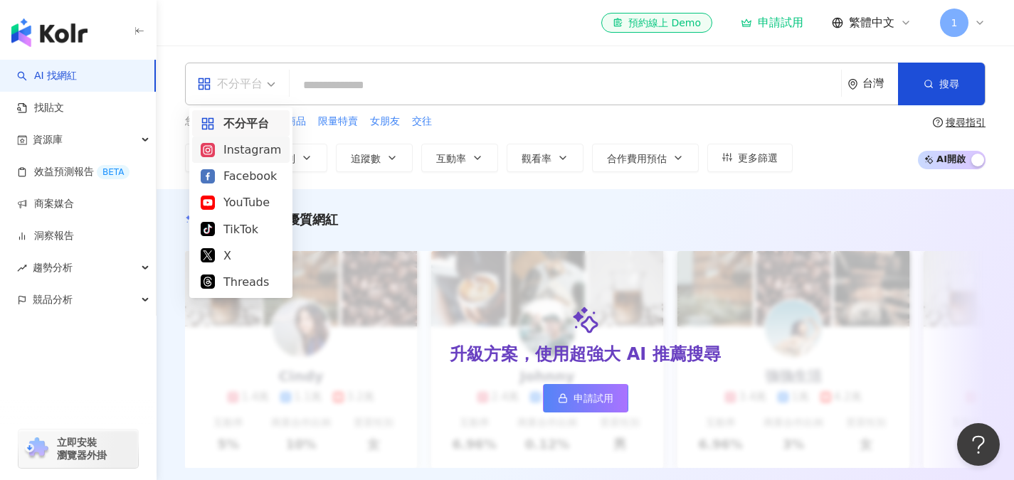
click at [268, 154] on div "Instagram" at bounding box center [241, 150] width 80 height 18
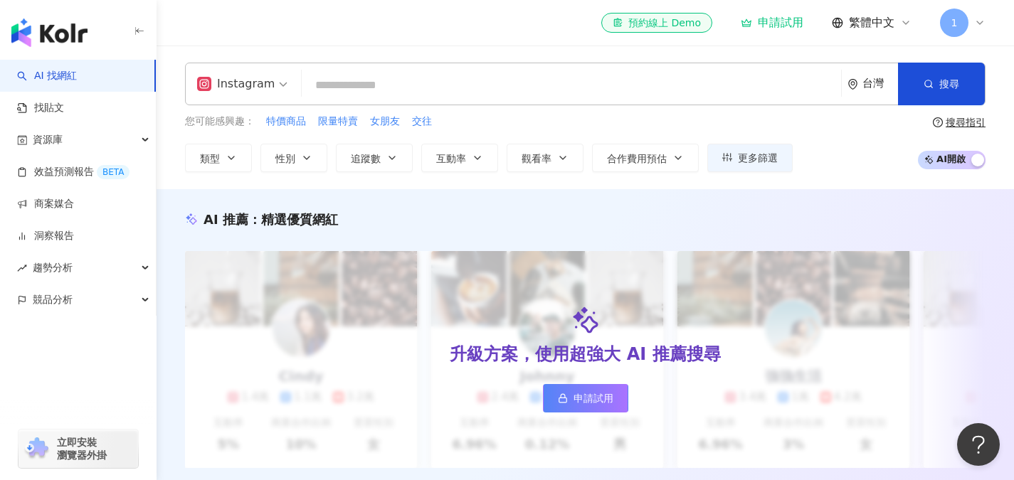
click at [403, 83] on input "search" at bounding box center [571, 85] width 528 height 27
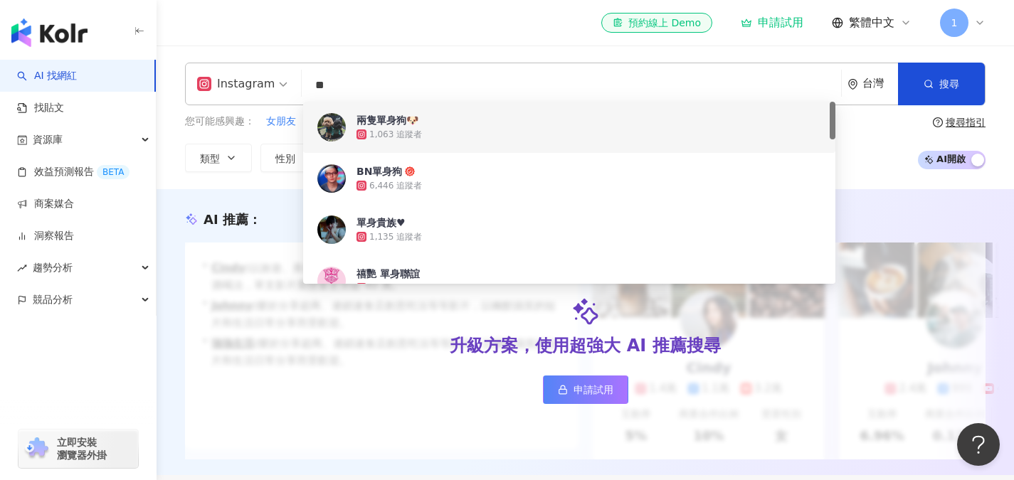
type input "**"
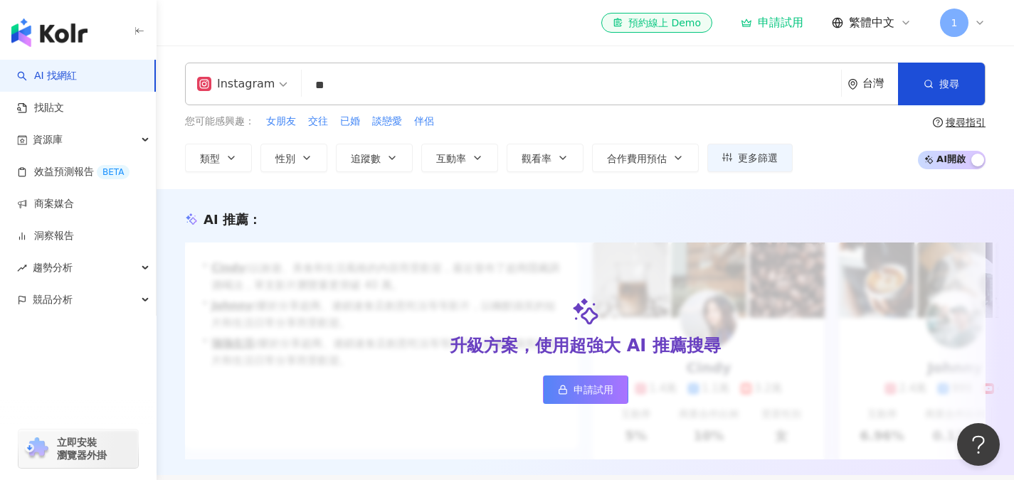
click at [854, 117] on div "您可能感興趣： 女朋友 交往 已婚 談戀愛 伴侶 類型 性別 追蹤數 互動率 觀看率 合作費用預估 更多篩選 搜尋指引 AI 開啟 AI 關閉" at bounding box center [585, 143] width 800 height 58
click at [849, 90] on div "台灣" at bounding box center [872, 83] width 51 height 41
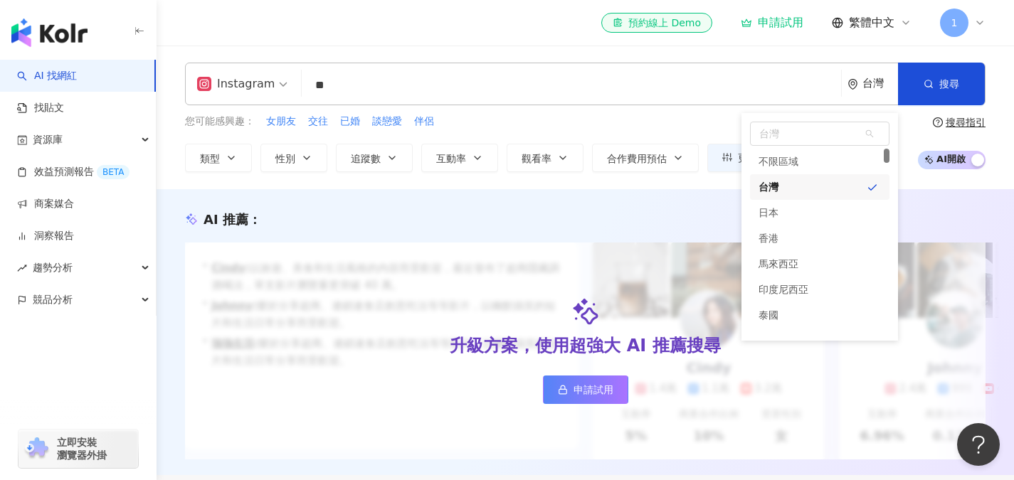
drag, startPoint x: 721, startPoint y: 120, endPoint x: 667, endPoint y: 86, distance: 64.6
click at [719, 120] on div "您可能感興趣： 女朋友 交往 已婚 談戀愛 伴侶" at bounding box center [489, 122] width 608 height 16
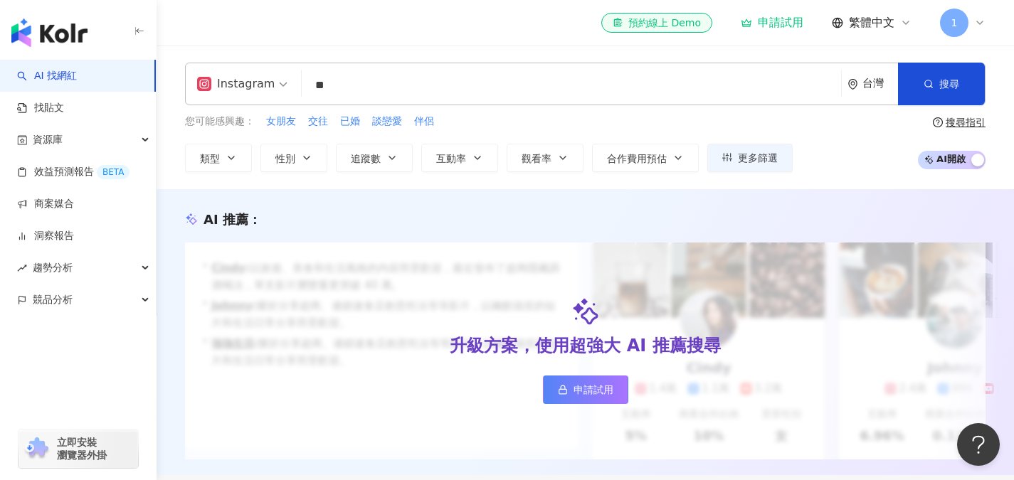
click at [666, 85] on input "**" at bounding box center [571, 85] width 528 height 27
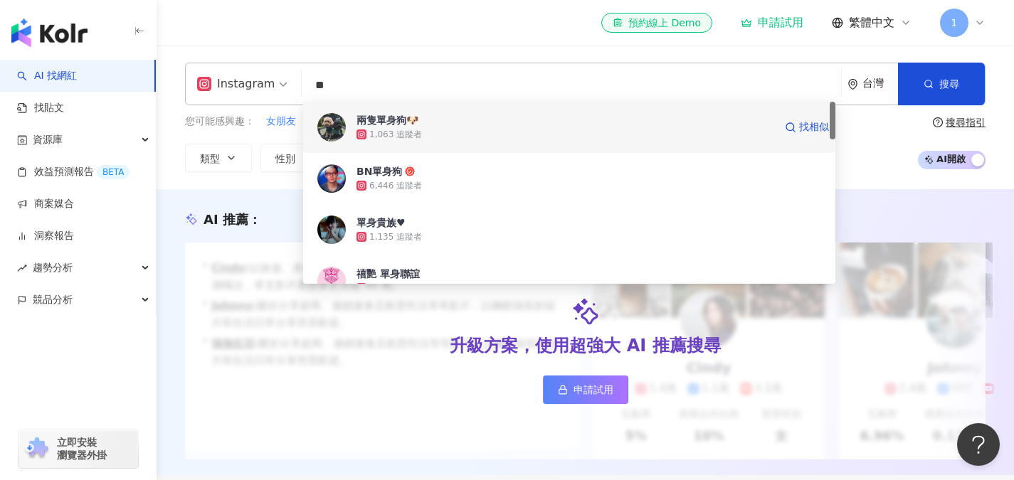
click at [542, 144] on div "兩隻單身狗🐶 1,063 追蹤者 找相似" at bounding box center [569, 127] width 532 height 51
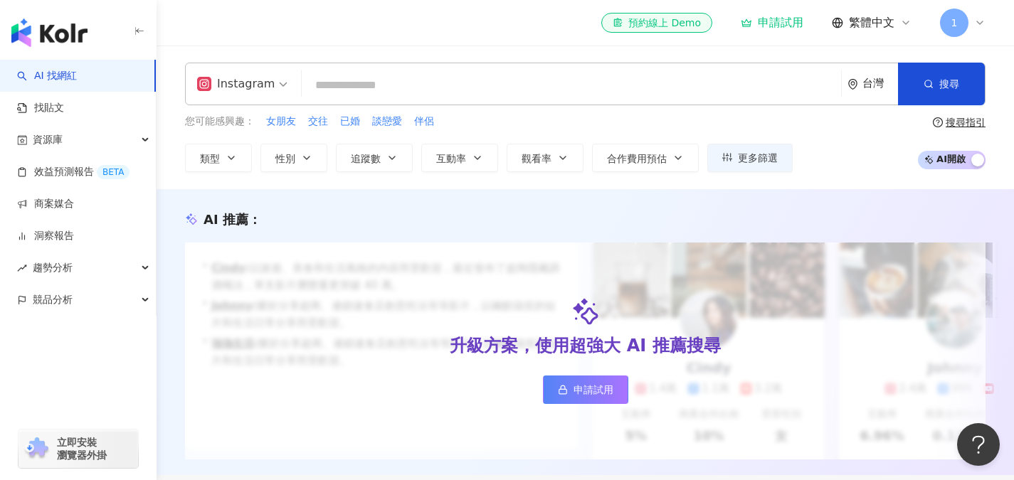
click at [563, 72] on input "search" at bounding box center [571, 85] width 528 height 27
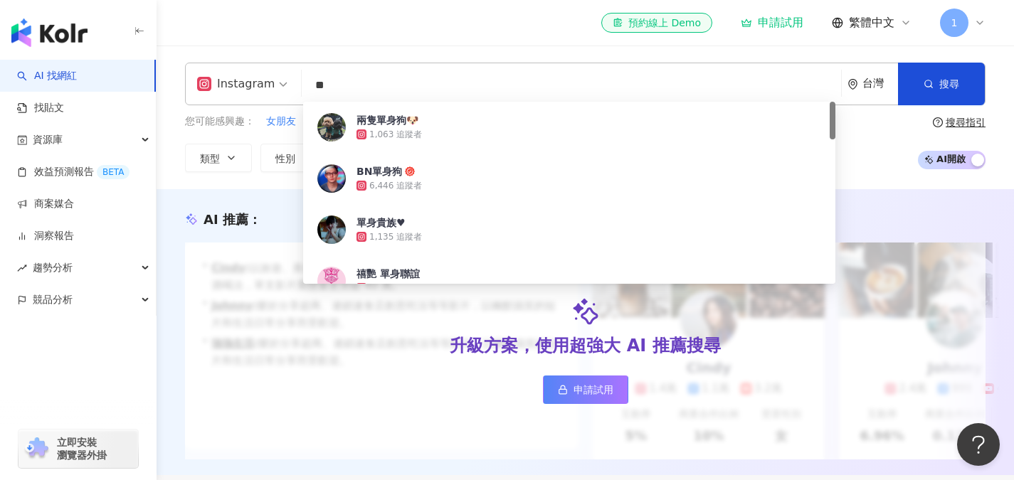
type input "*"
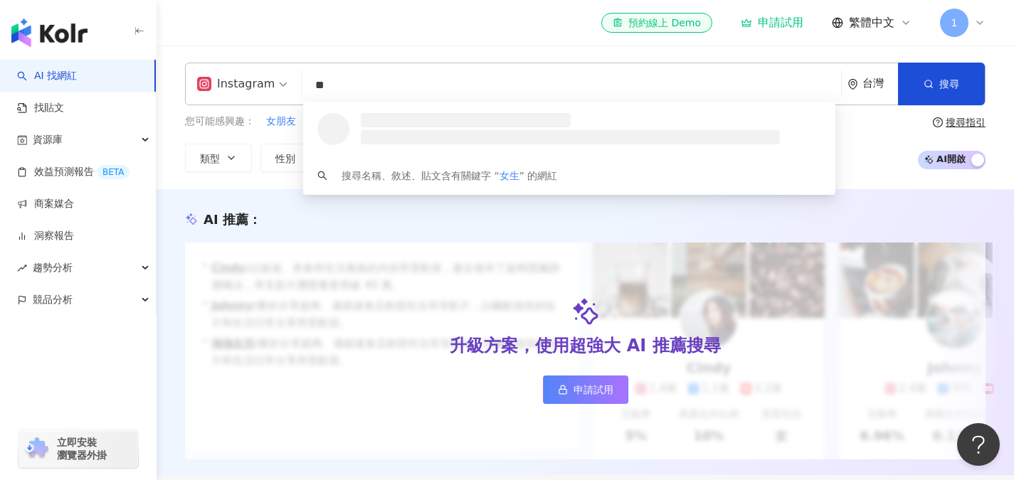
type input "*"
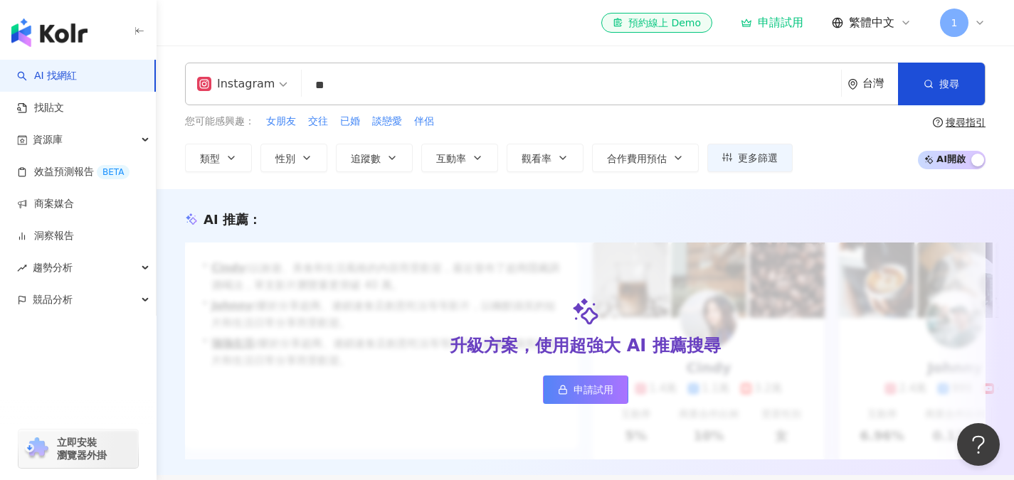
type input "*"
type input "**"
click at [926, 78] on span "button" at bounding box center [928, 83] width 10 height 11
click at [537, 68] on div "Instagram ** 台灣 搜尋 60170f36-32d7-4a28-892a-a849c9f60ee2 女生日記🎀 1,057 追蹤者 說給女生聽 /…" at bounding box center [585, 84] width 800 height 43
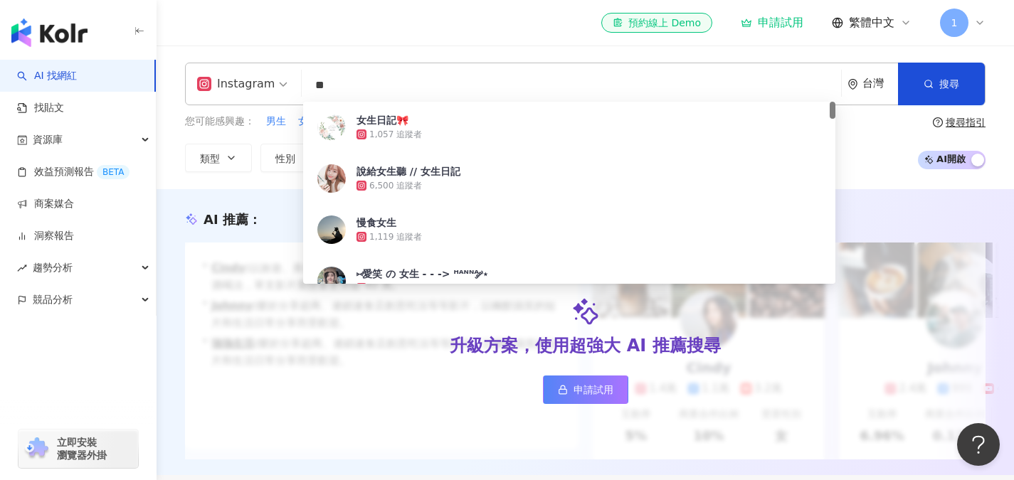
click at [524, 87] on input "**" at bounding box center [571, 85] width 528 height 27
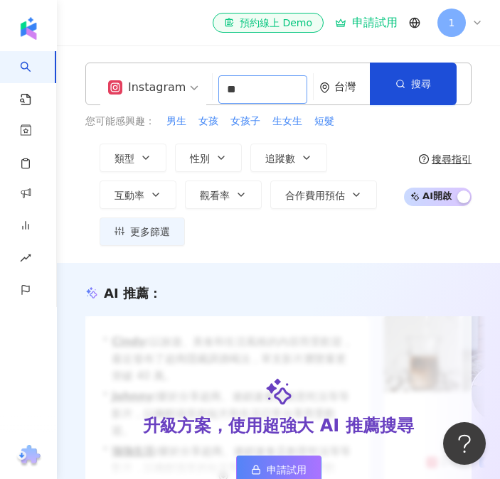
click at [280, 85] on input "**" at bounding box center [262, 89] width 89 height 28
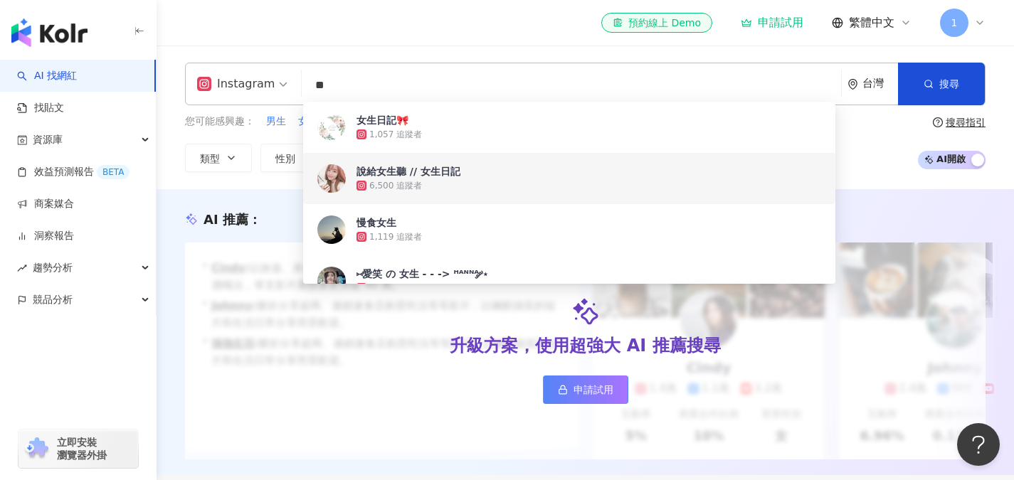
drag, startPoint x: 521, startPoint y: 181, endPoint x: 500, endPoint y: 186, distance: 21.4
click at [500, 186] on div "6,500 追蹤者" at bounding box center [588, 186] width 465 height 14
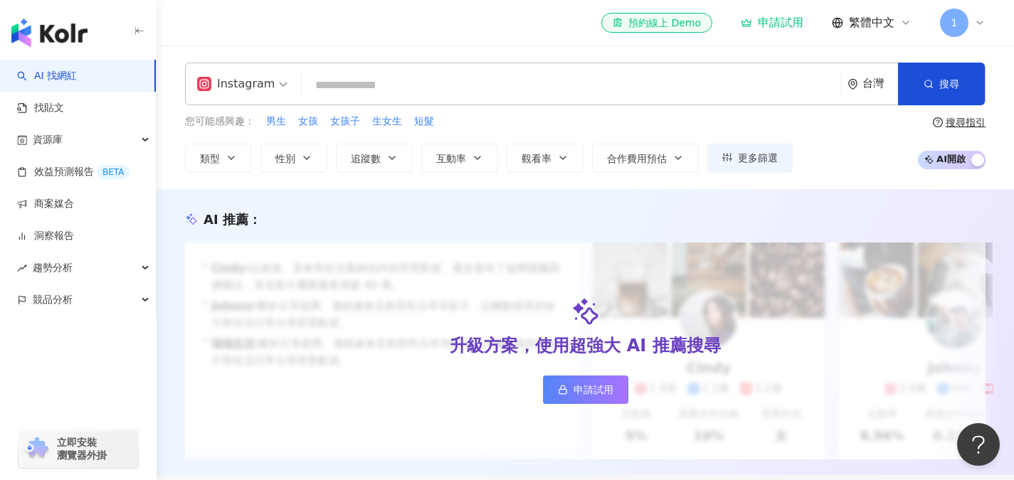
click at [489, 85] on input "search" at bounding box center [571, 85] width 528 height 27
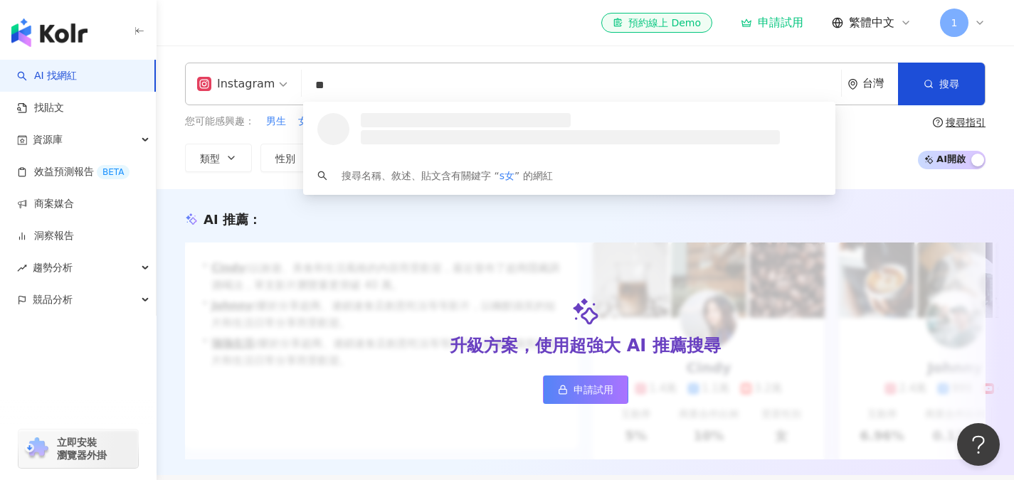
type input "*"
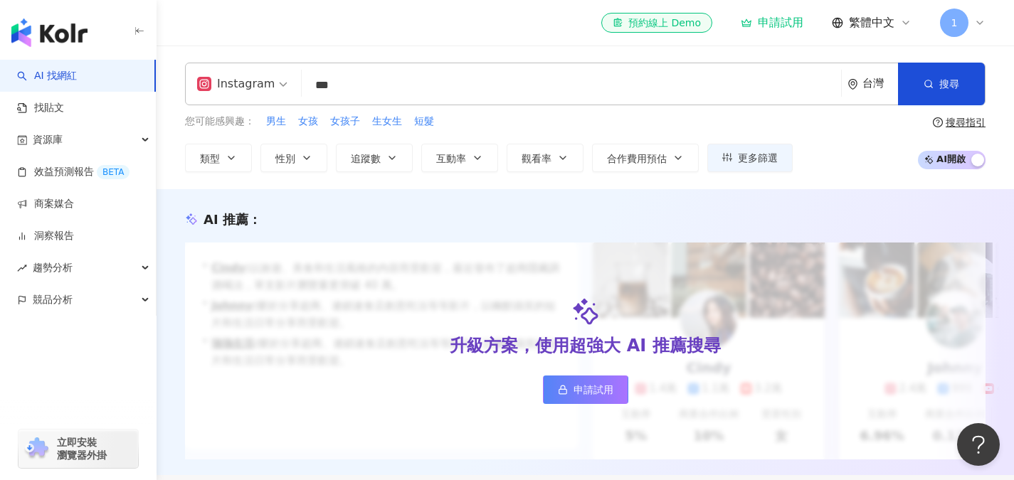
type input "**"
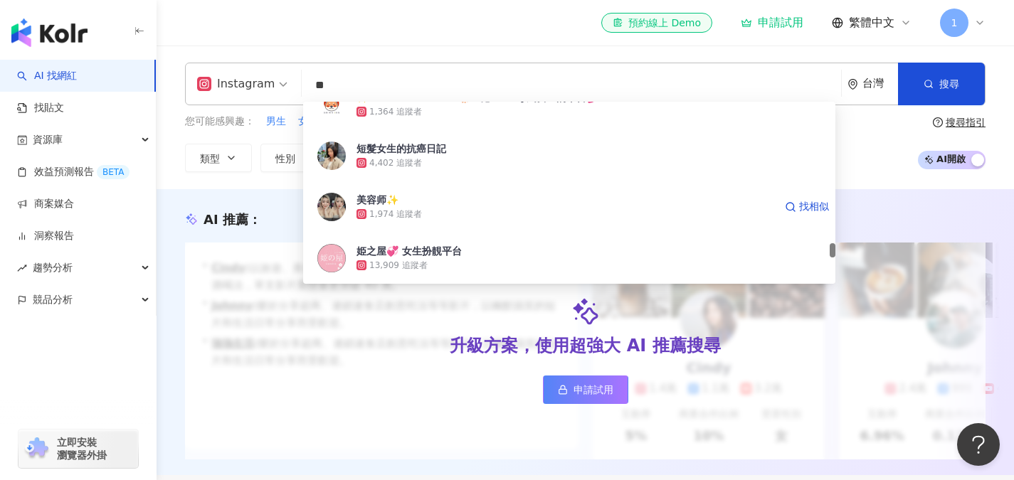
scroll to position [2775, 0]
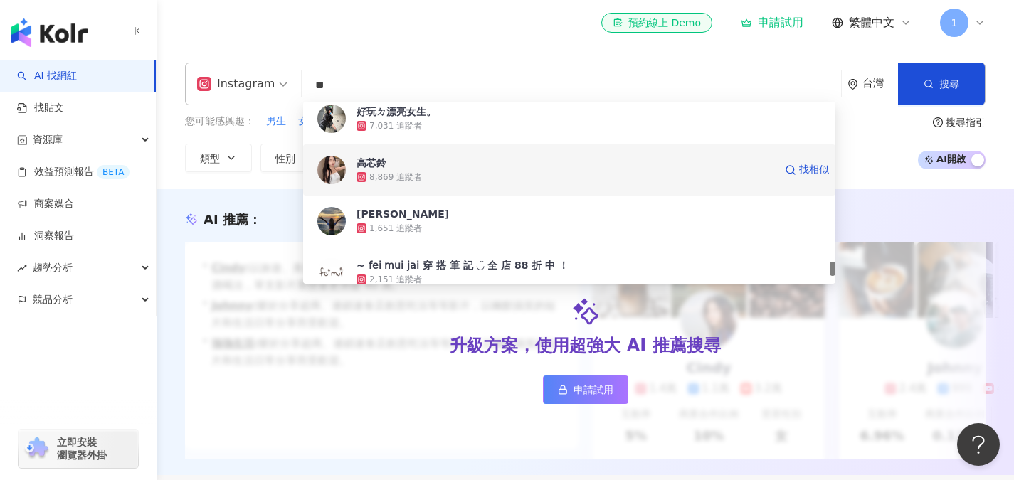
click at [534, 184] on div "高芯鈴 8,869 追蹤者 找相似" at bounding box center [569, 169] width 532 height 51
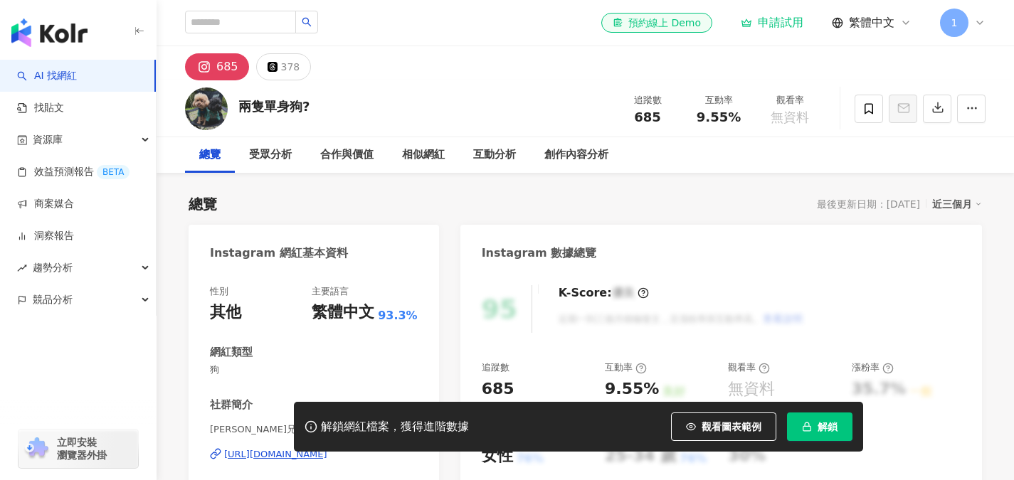
drag, startPoint x: 312, startPoint y: 111, endPoint x: 240, endPoint y: 110, distance: 71.2
click at [240, 110] on div "兩隻單身狗? 追蹤數 685 互動率 9.55% 觀看率 無資料" at bounding box center [585, 108] width 857 height 56
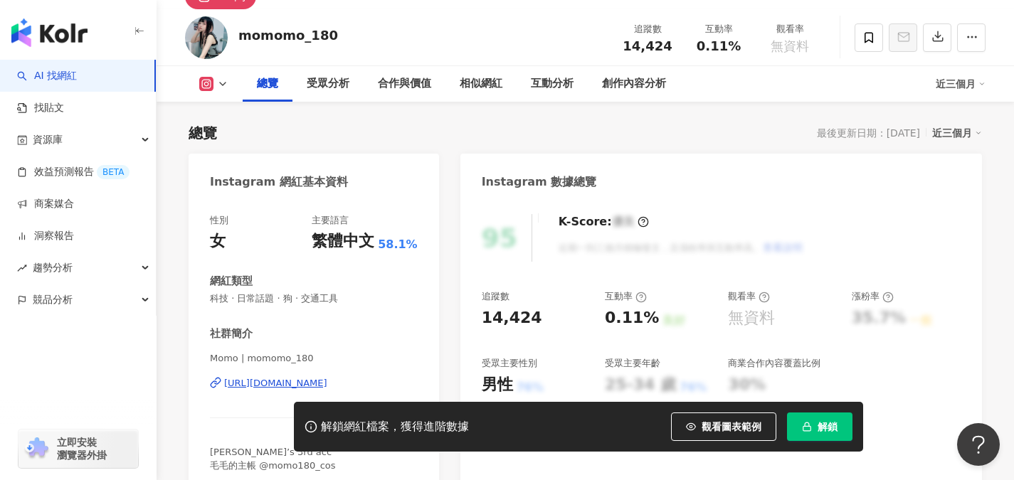
scroll to position [213, 0]
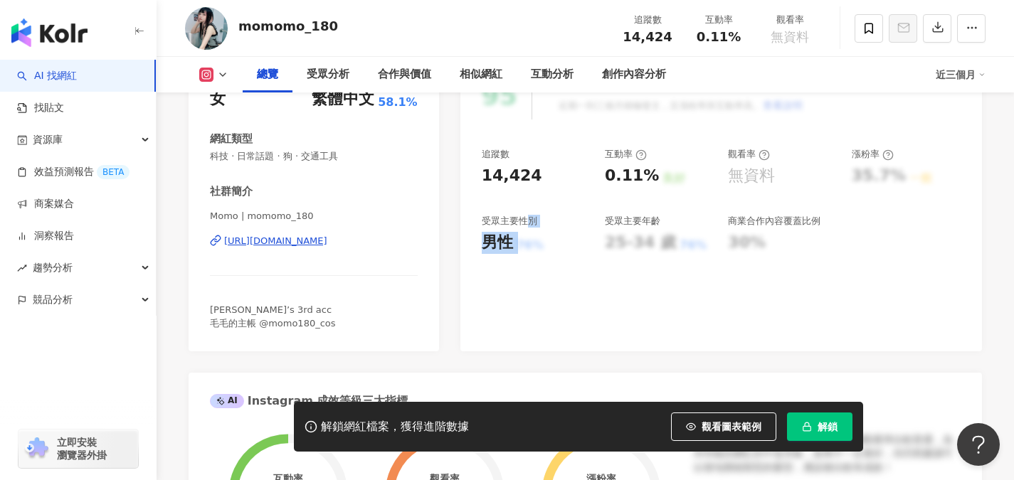
drag, startPoint x: 524, startPoint y: 247, endPoint x: 527, endPoint y: 218, distance: 28.7
click at [525, 226] on div "受眾主要性別 男性 76%" at bounding box center [536, 234] width 109 height 38
click at [535, 217] on div "受眾主要性別" at bounding box center [509, 221] width 55 height 13
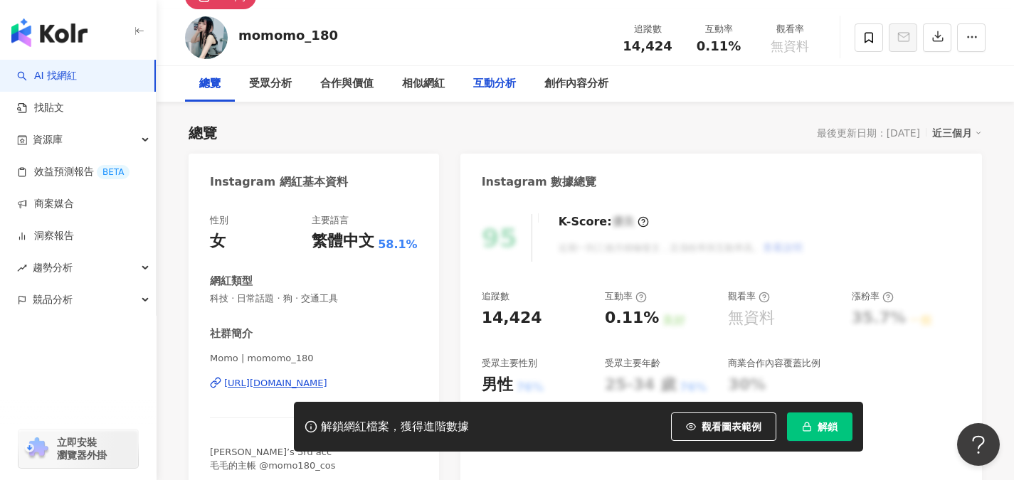
scroll to position [0, 0]
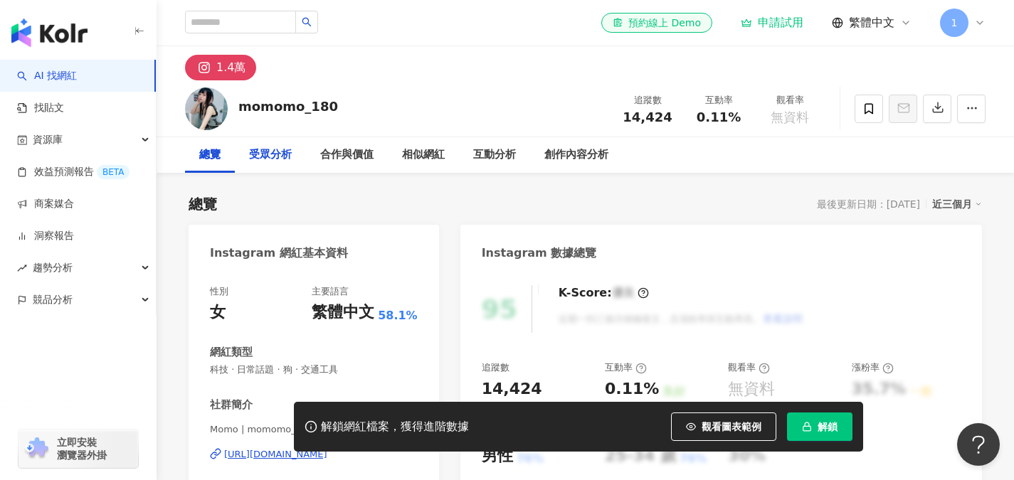
click at [268, 168] on div "受眾分析" at bounding box center [270, 155] width 71 height 36
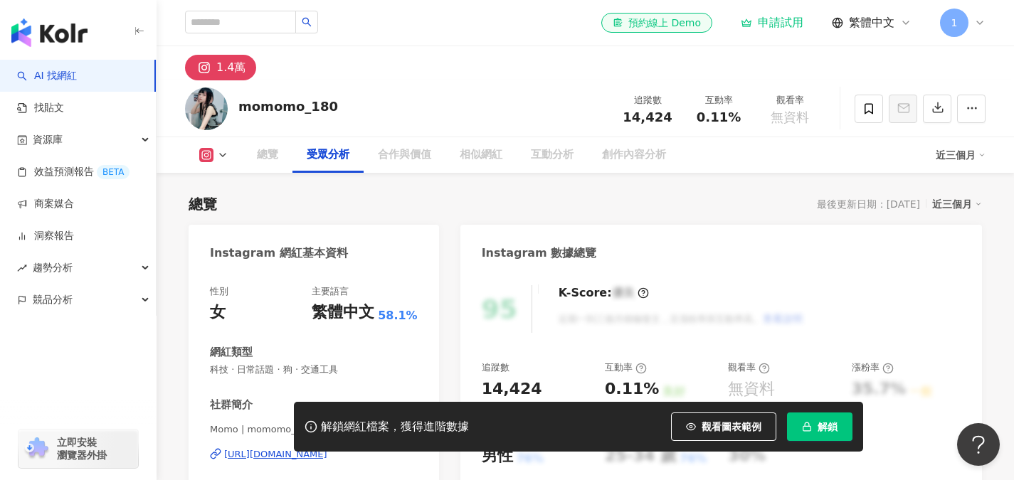
scroll to position [1190, 0]
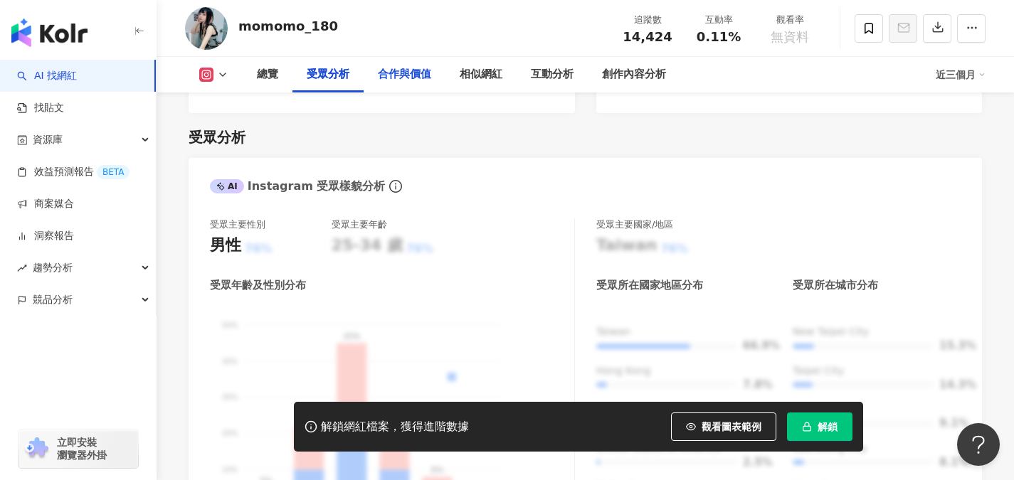
click at [376, 72] on div "合作與價值" at bounding box center [405, 75] width 82 height 36
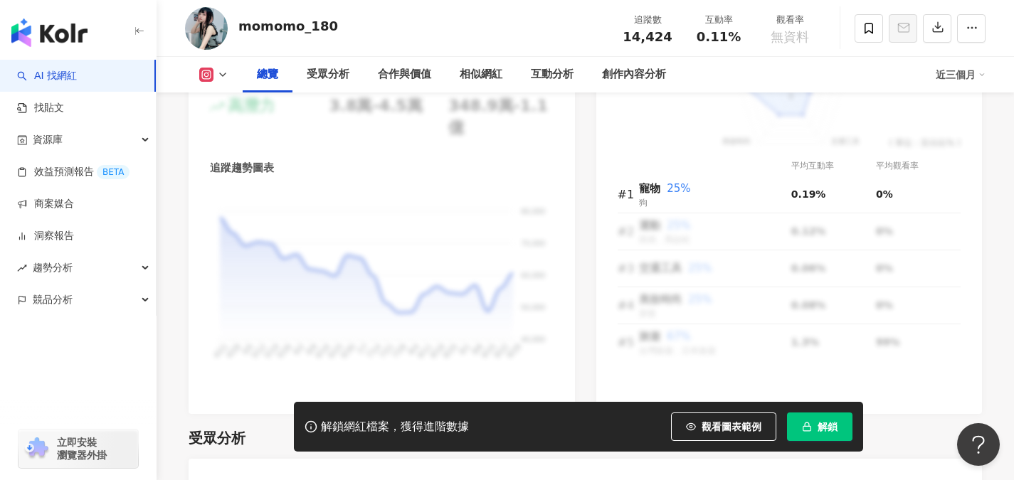
scroll to position [676, 0]
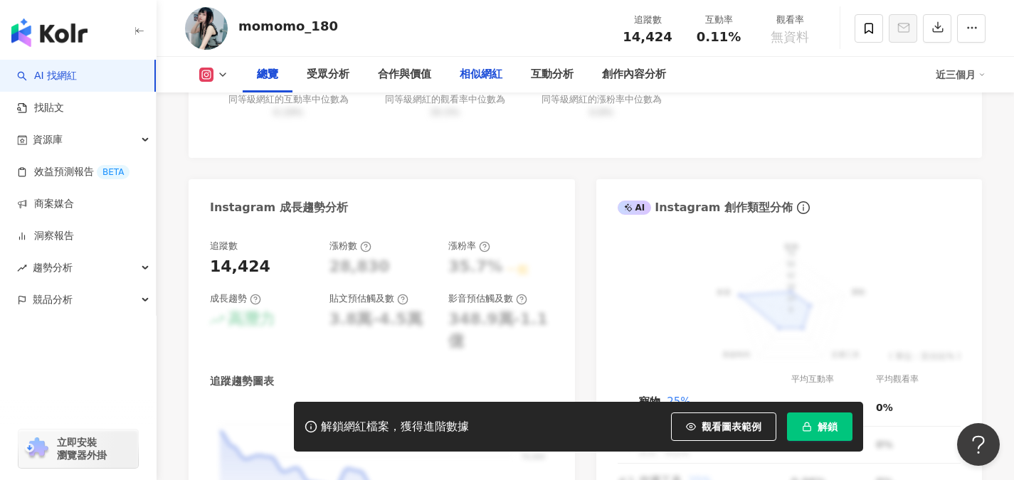
click at [492, 73] on div "相似網紅" at bounding box center [481, 74] width 43 height 17
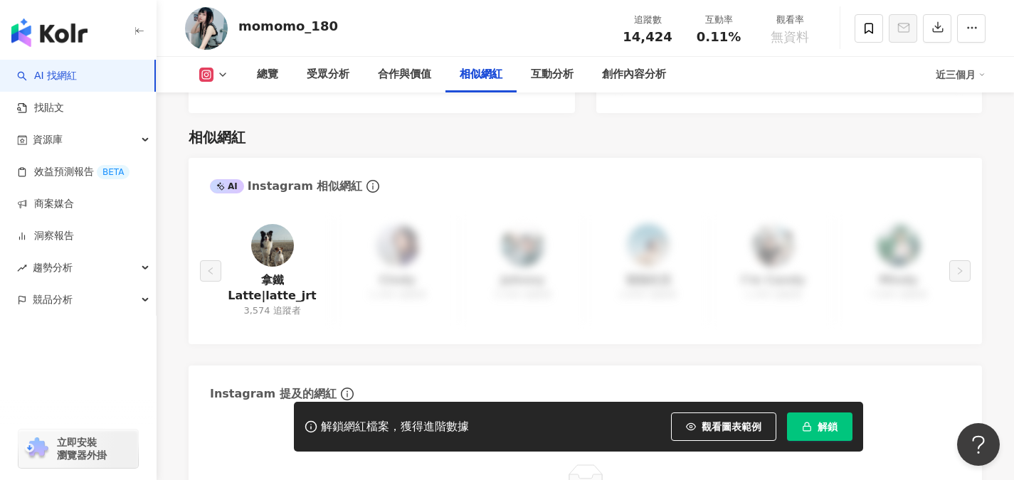
click at [280, 236] on img at bounding box center [272, 245] width 43 height 43
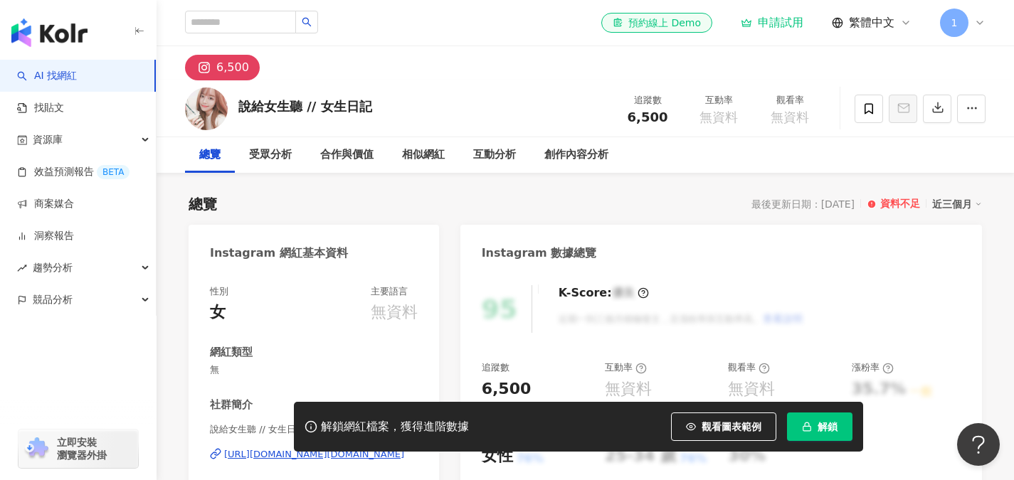
scroll to position [142, 0]
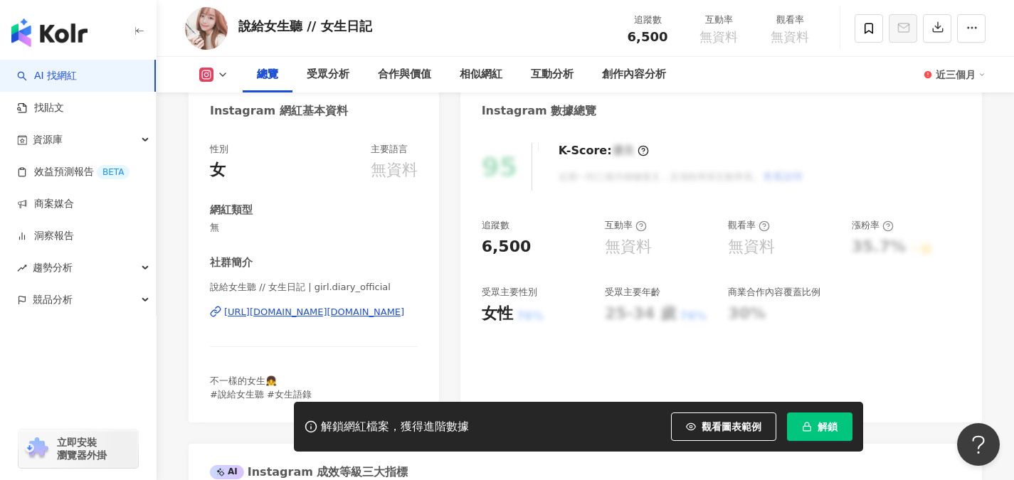
click at [295, 314] on div "[URL][DOMAIN_NAME][DOMAIN_NAME]" at bounding box center [314, 312] width 180 height 13
